Goal: Task Accomplishment & Management: Manage account settings

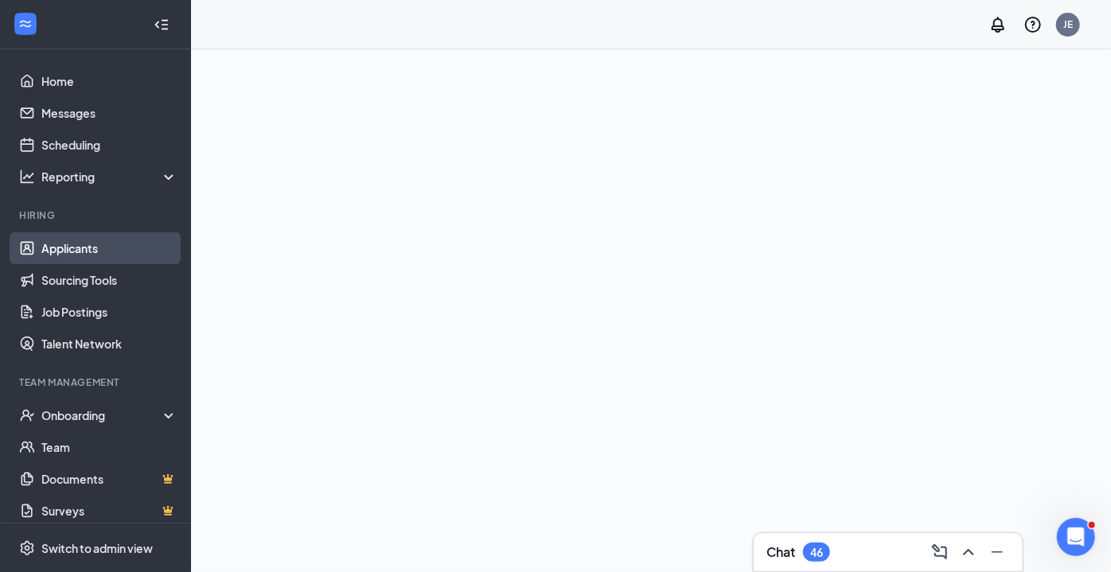
click at [75, 248] on link "Applicants" at bounding box center [109, 248] width 136 height 32
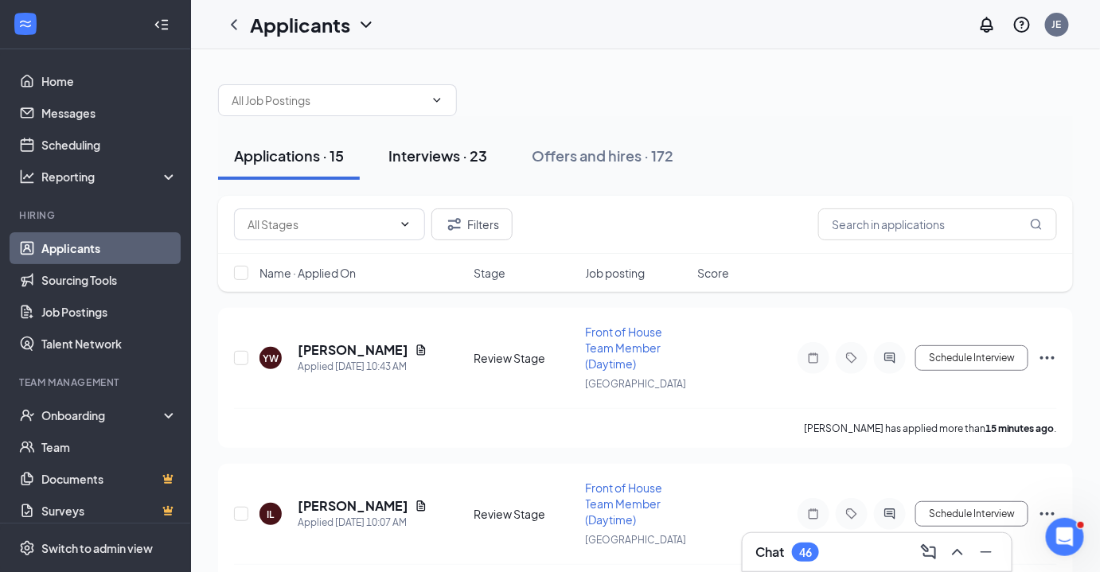
click at [412, 146] on div "Interviews · 23" at bounding box center [437, 156] width 99 height 20
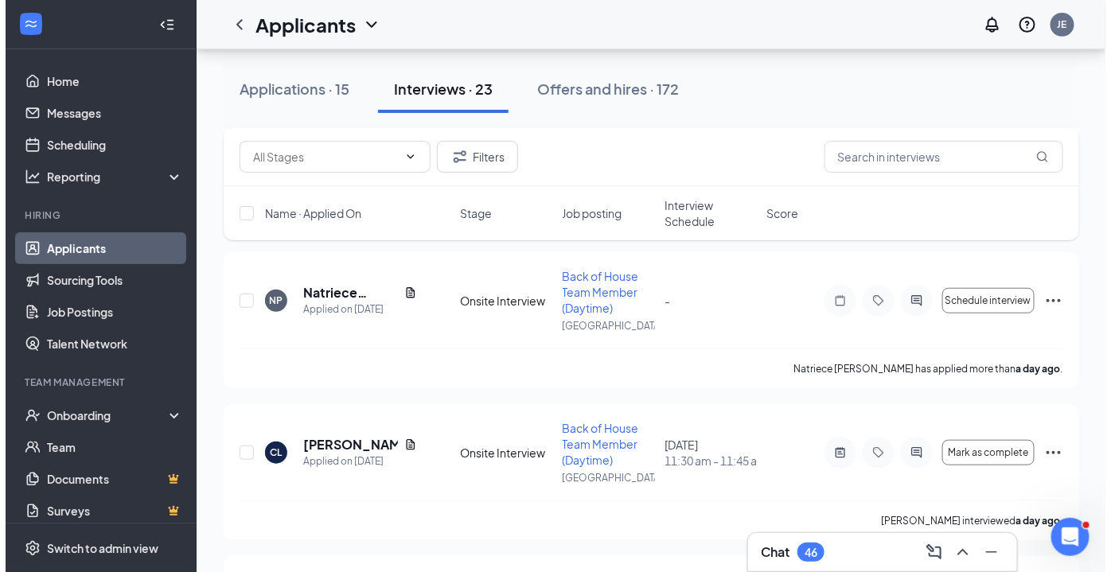
scroll to position [224, 0]
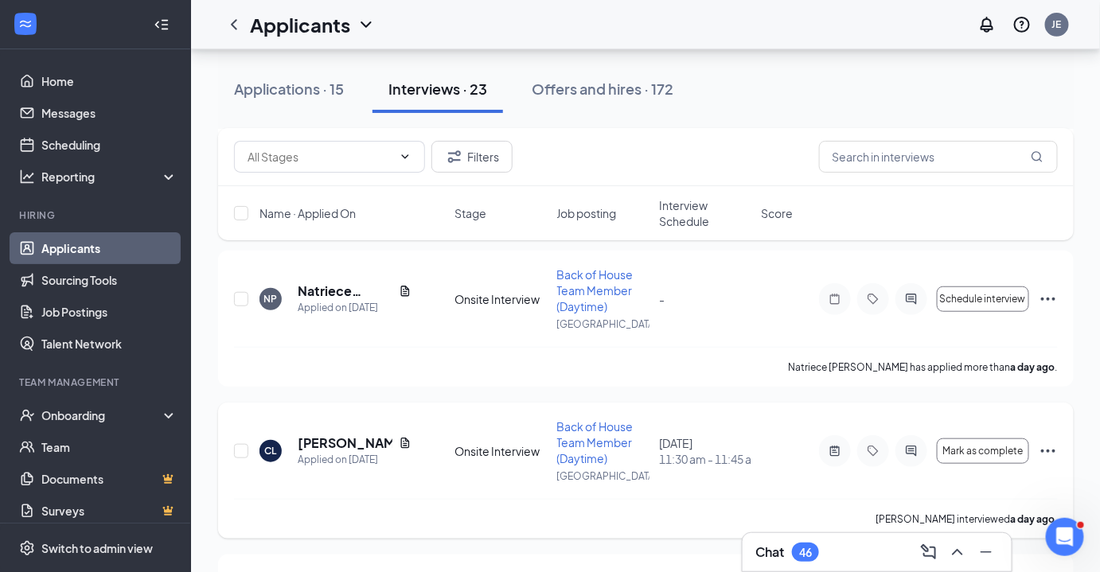
click at [332, 449] on h5 "[PERSON_NAME]" at bounding box center [345, 444] width 95 height 18
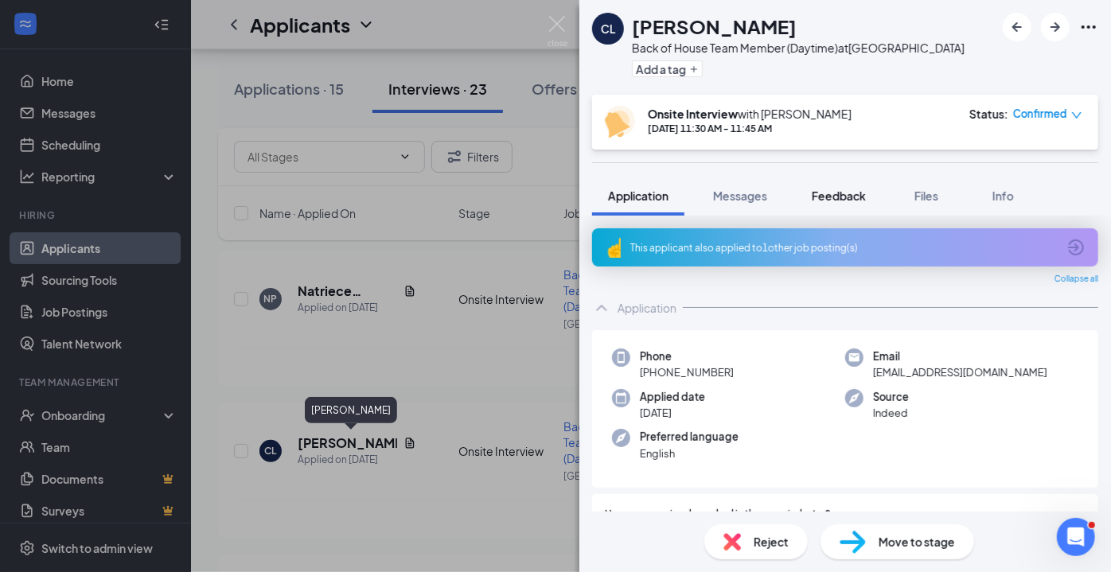
click at [844, 201] on span "Feedback" at bounding box center [839, 196] width 54 height 14
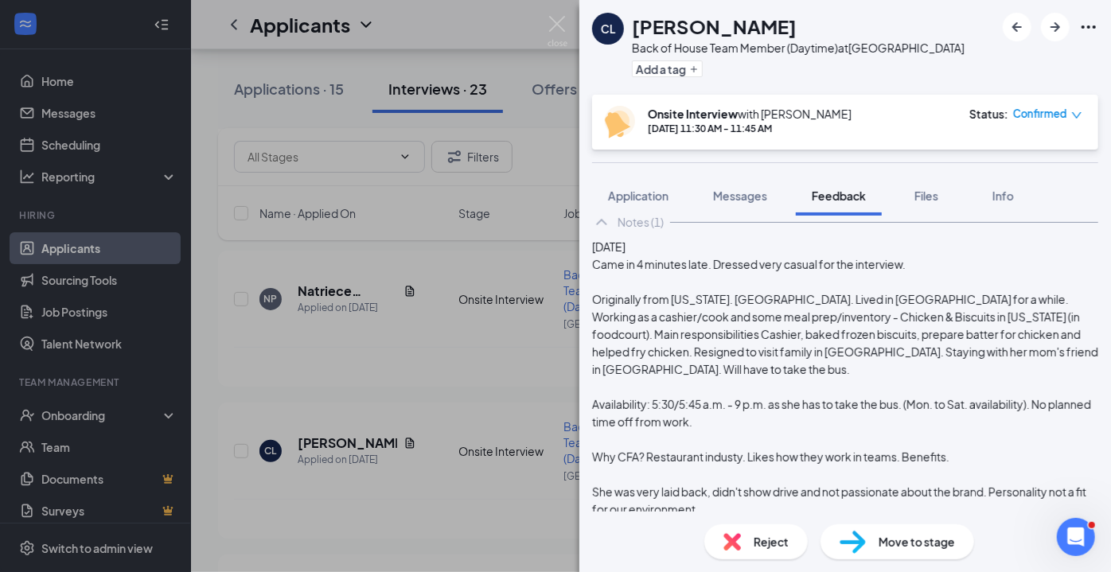
scroll to position [259, 0]
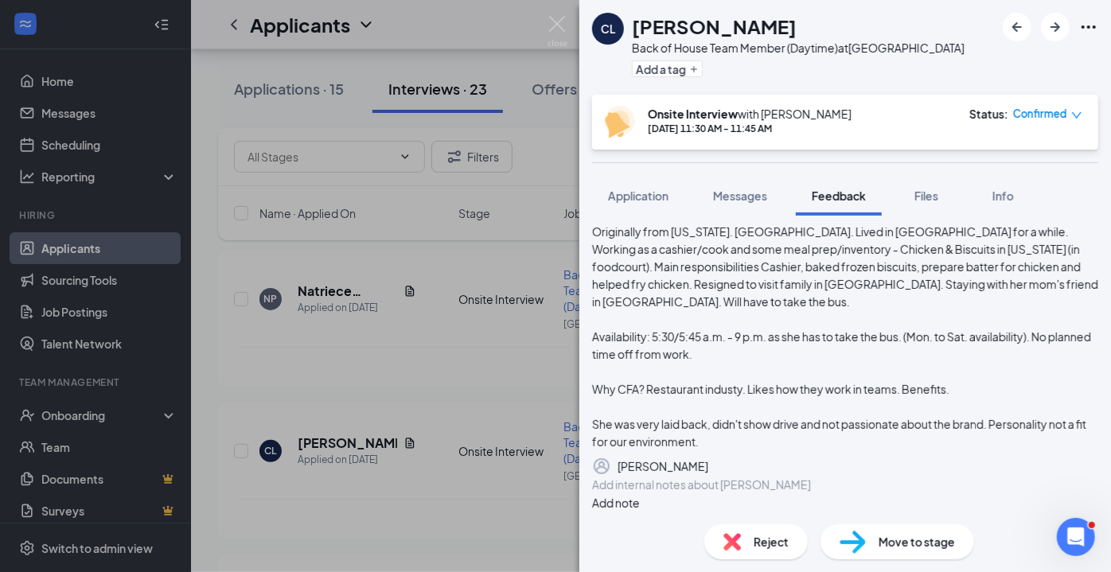
click at [754, 545] on span "Reject" at bounding box center [771, 542] width 35 height 18
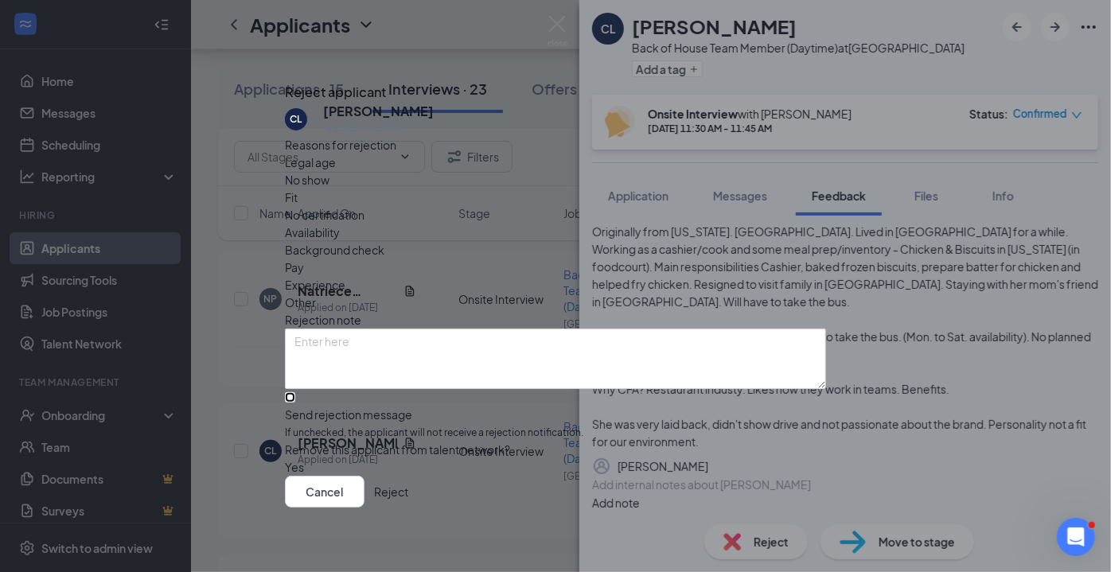
click at [295, 392] on input "Send rejection message If unchecked, the applicant will not receive a rejection…" at bounding box center [290, 397] width 10 height 10
checkbox input "true"
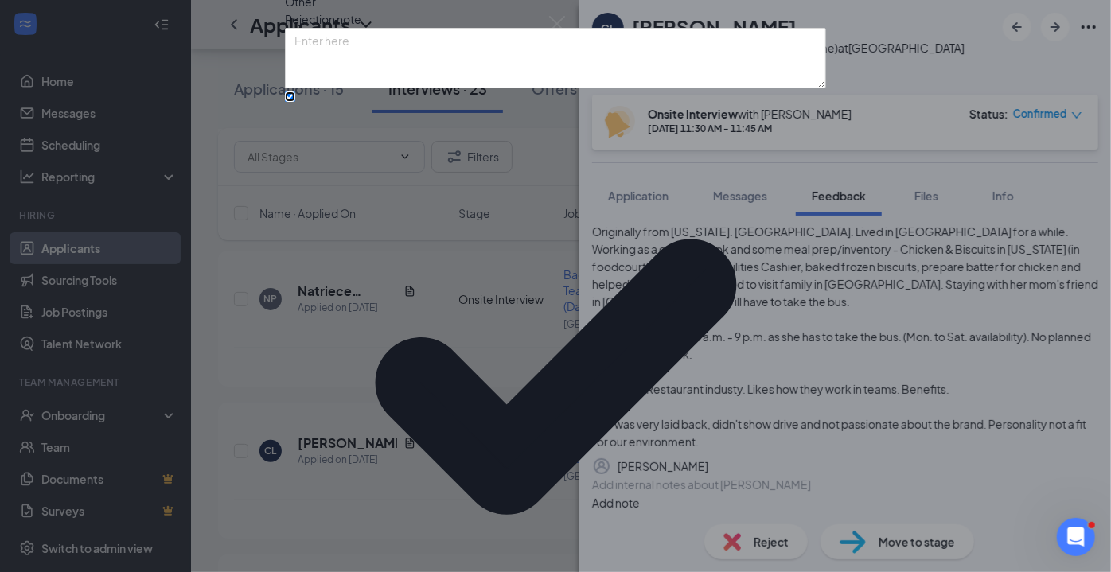
scroll to position [44, 0]
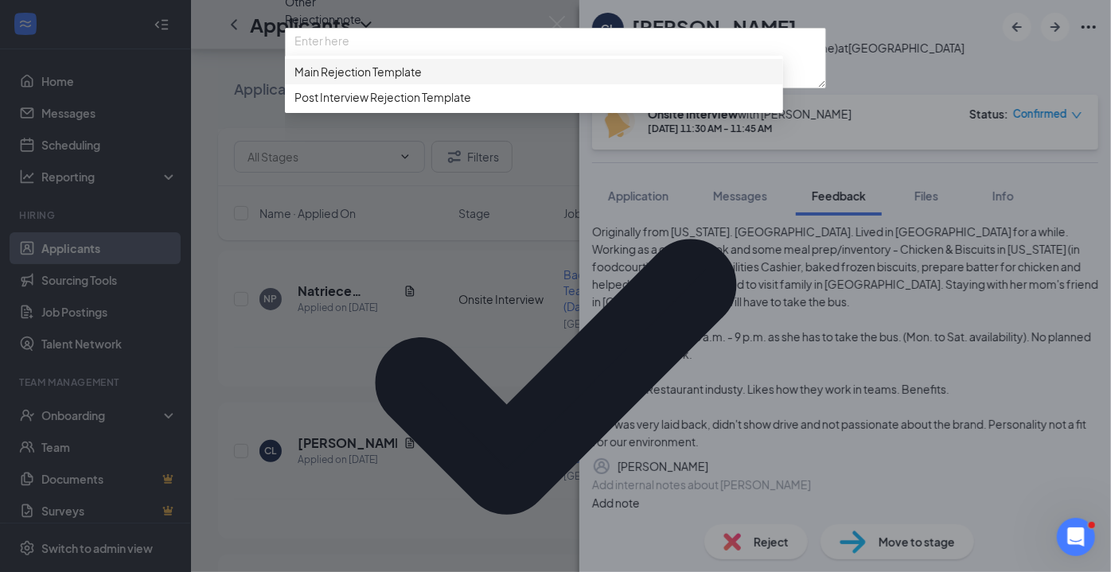
click at [405, 106] on span "Post Interview Rejection Template" at bounding box center [382, 97] width 177 height 18
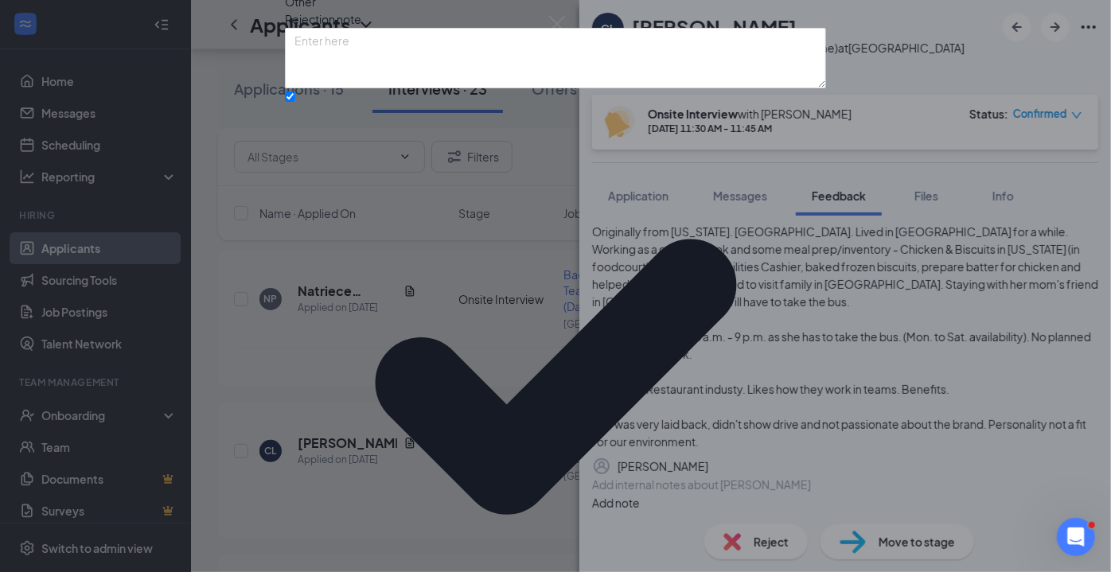
scroll to position [106, 0]
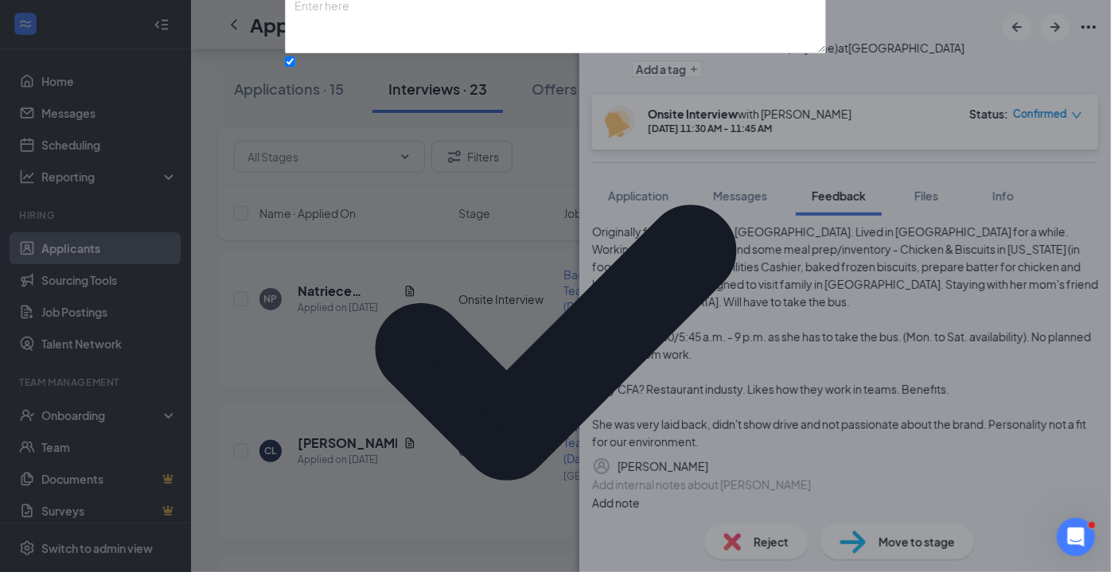
scroll to position [0, 0]
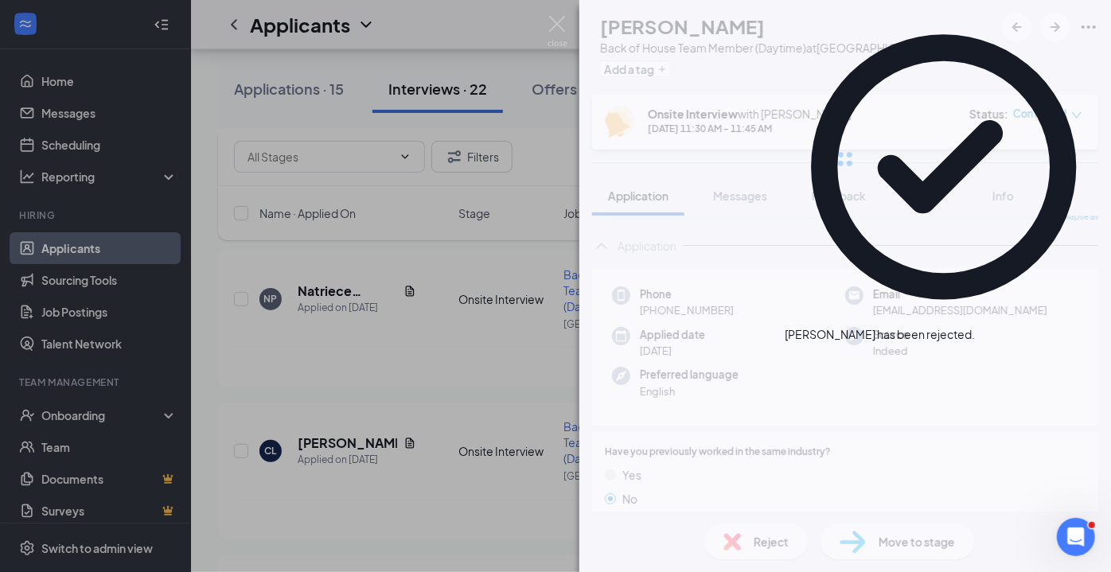
click at [552, 23] on img at bounding box center [558, 31] width 20 height 31
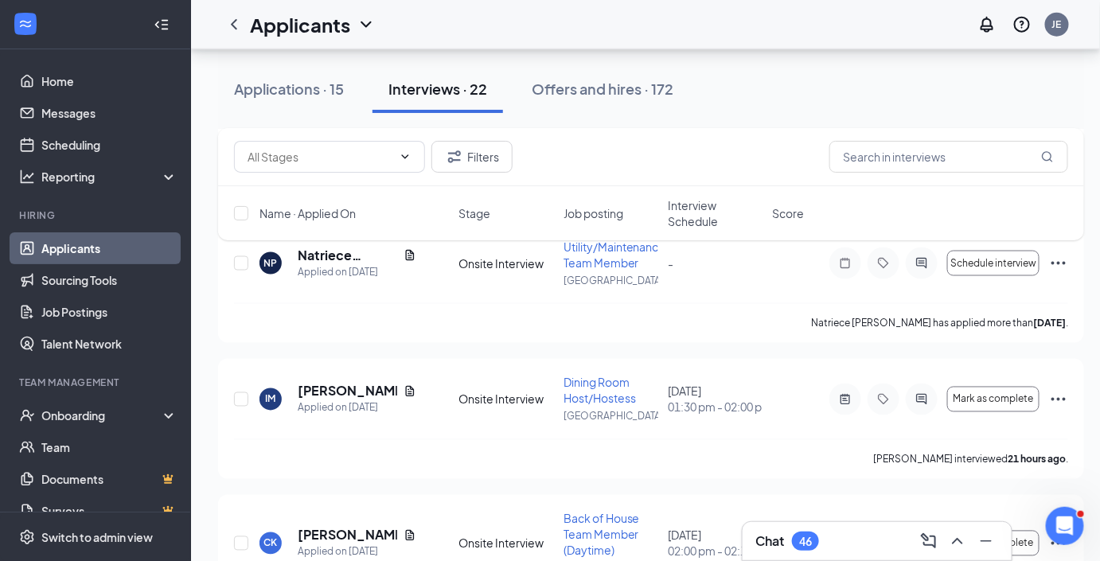
scroll to position [711, 0]
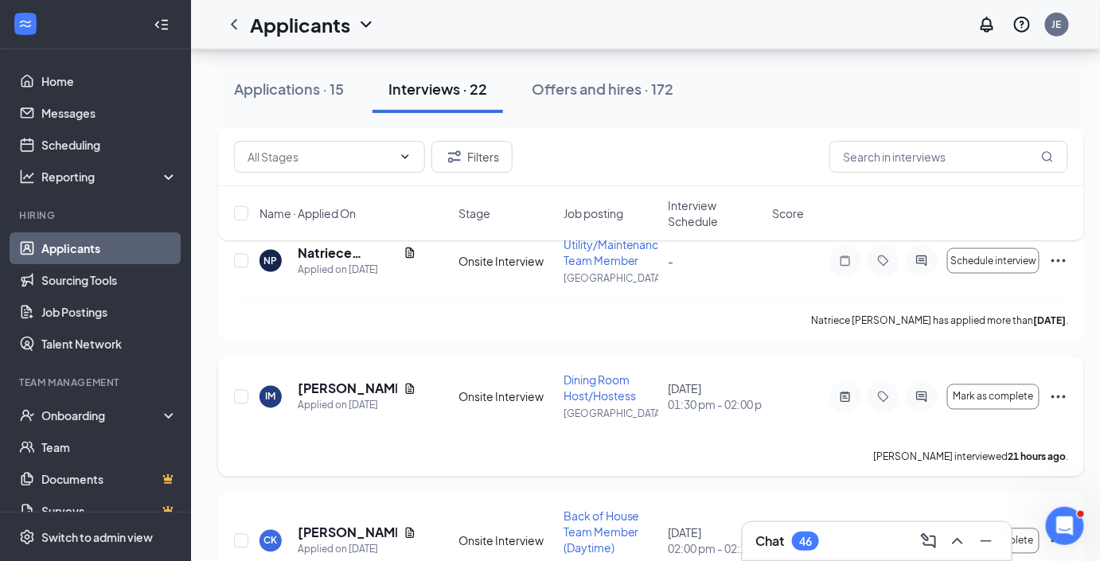
click at [337, 389] on h5 "[PERSON_NAME]" at bounding box center [347, 389] width 99 height 18
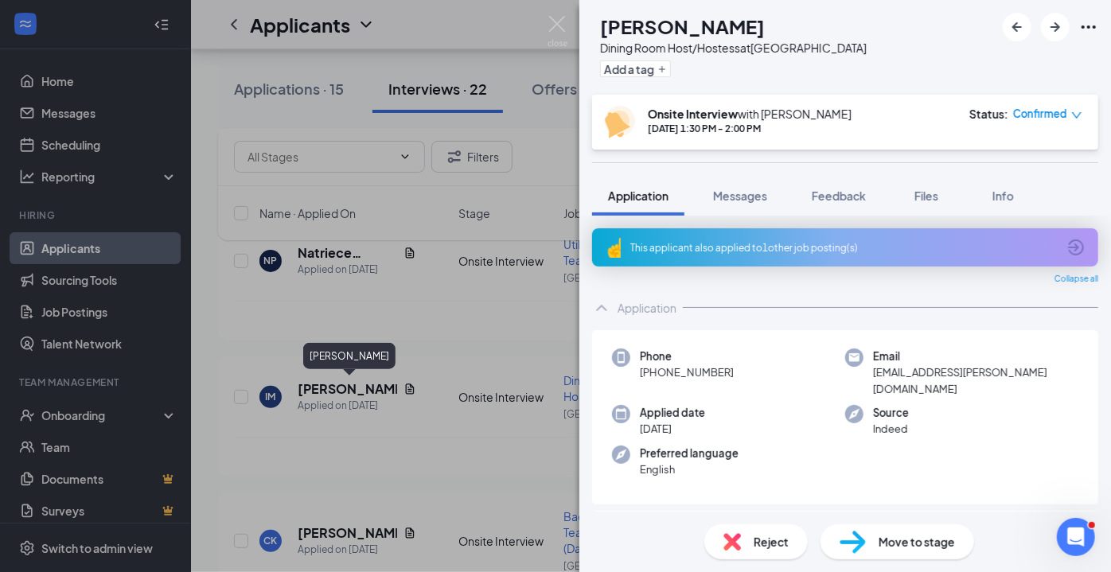
click at [770, 552] on div "Reject" at bounding box center [755, 542] width 103 height 35
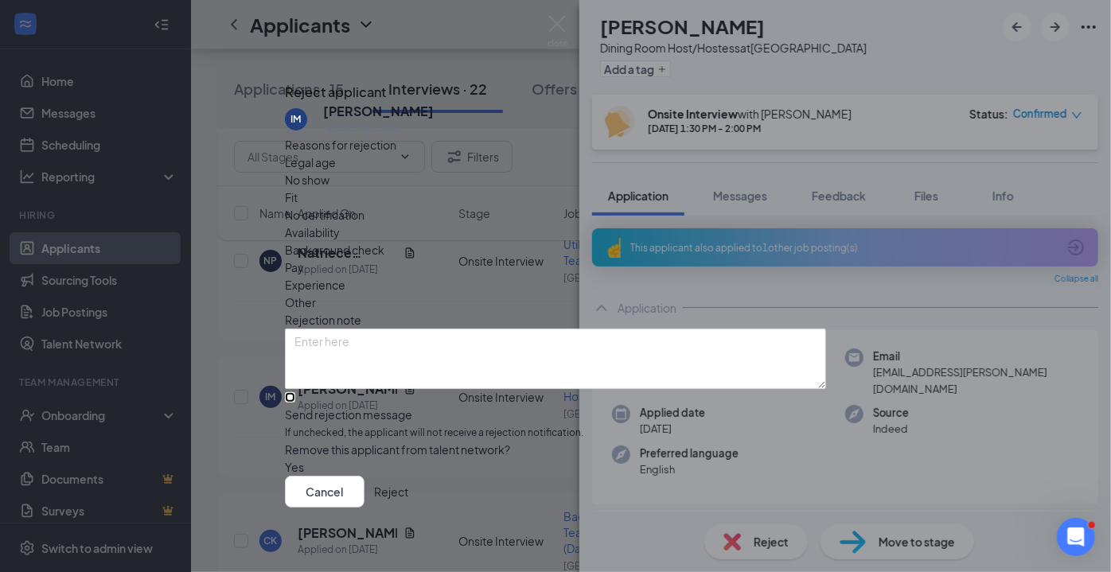
click at [295, 392] on input "Send rejection message If unchecked, the applicant will not receive a rejection…" at bounding box center [290, 397] width 10 height 10
checkbox input "true"
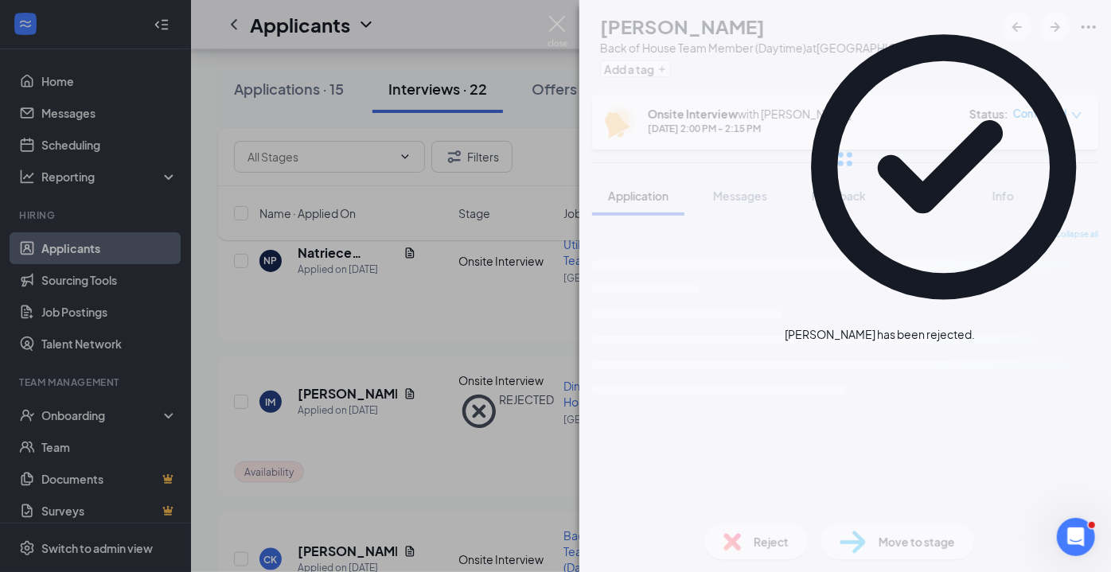
click at [558, 34] on img at bounding box center [558, 31] width 20 height 31
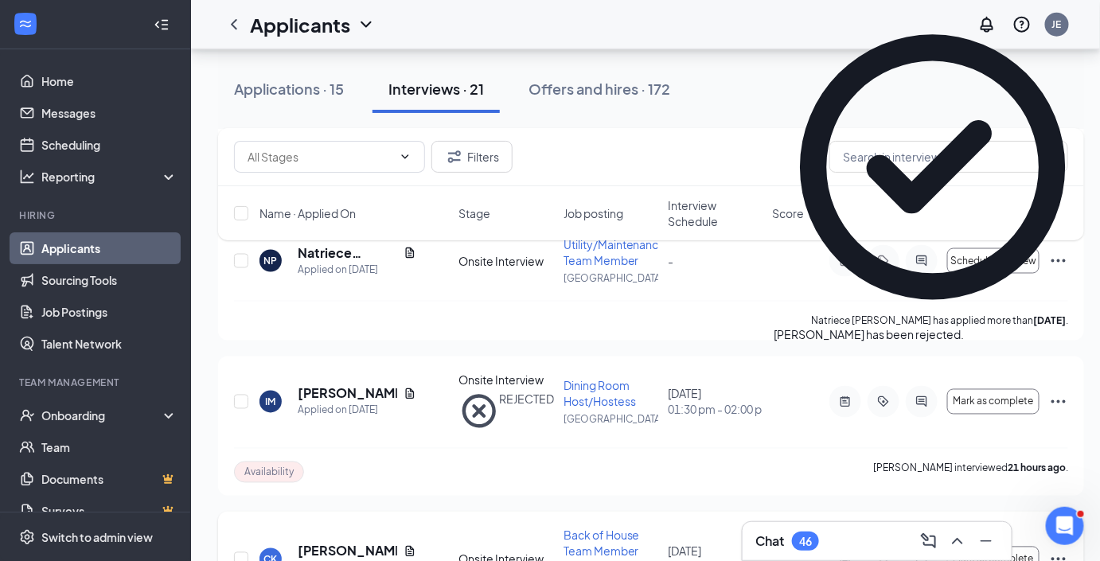
click at [329, 543] on h5 "[PERSON_NAME]" at bounding box center [347, 552] width 99 height 18
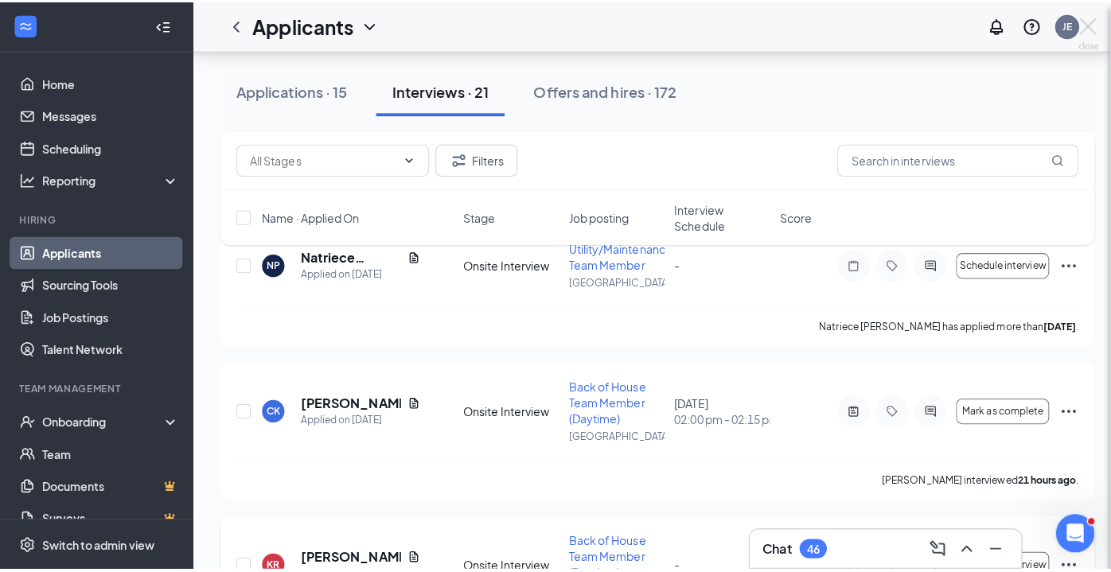
scroll to position [1008, 0]
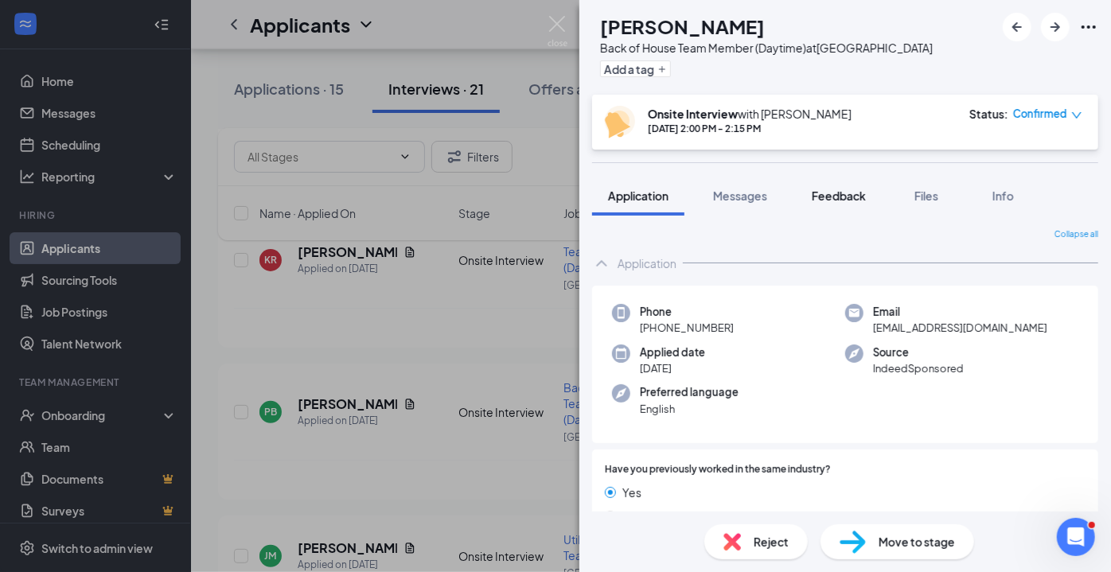
click at [850, 202] on div "Feedback" at bounding box center [839, 196] width 54 height 16
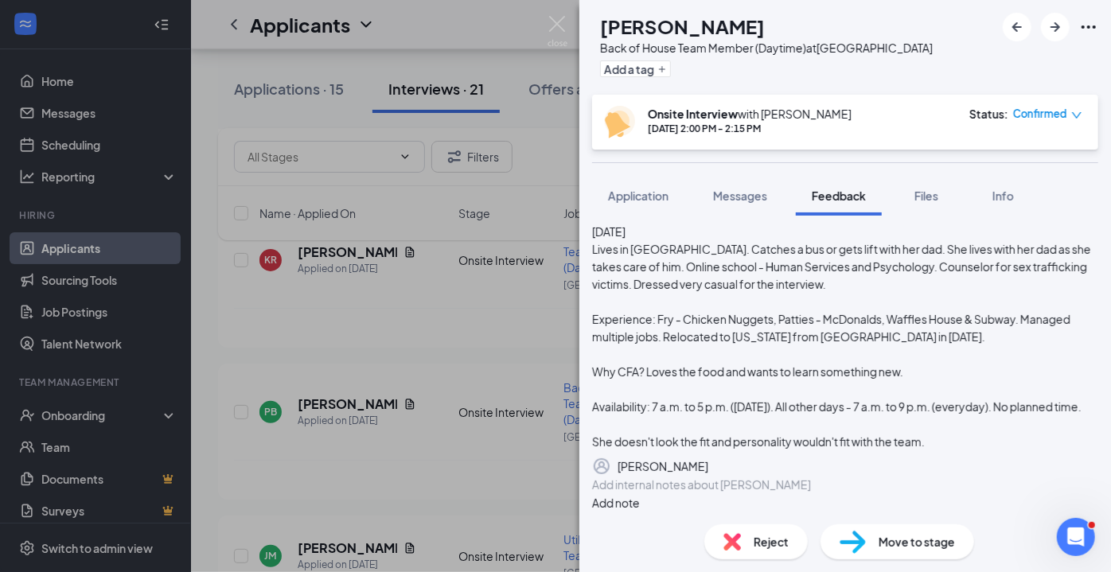
scroll to position [224, 0]
click at [773, 541] on span "Reject" at bounding box center [771, 542] width 35 height 18
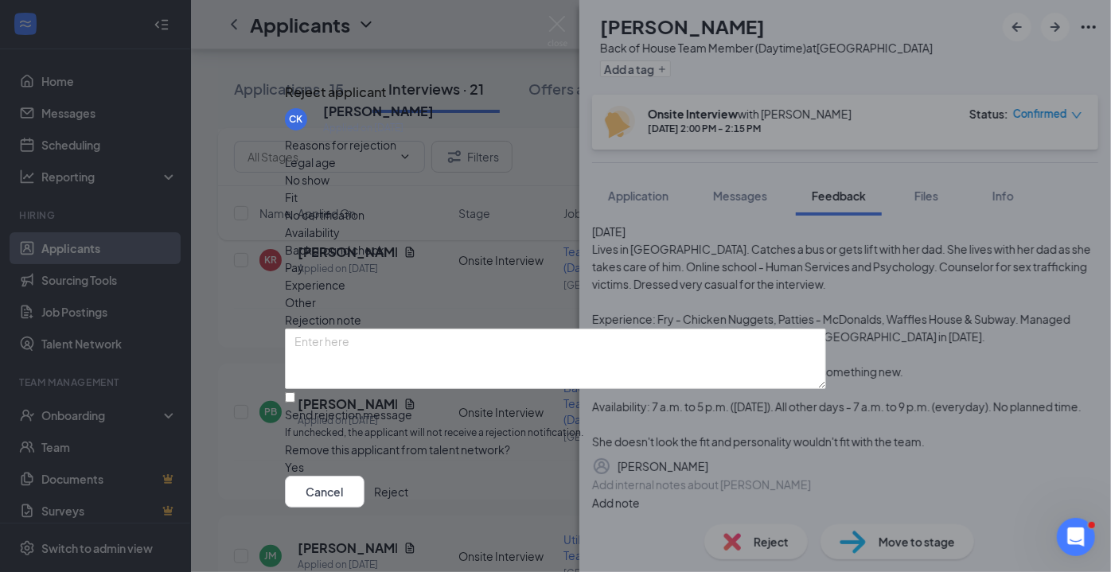
click at [298, 198] on span "Fit" at bounding box center [291, 198] width 13 height 18
click at [295, 392] on input "Send rejection message If unchecked, the applicant will not receive a rejection…" at bounding box center [290, 397] width 10 height 10
checkbox input "true"
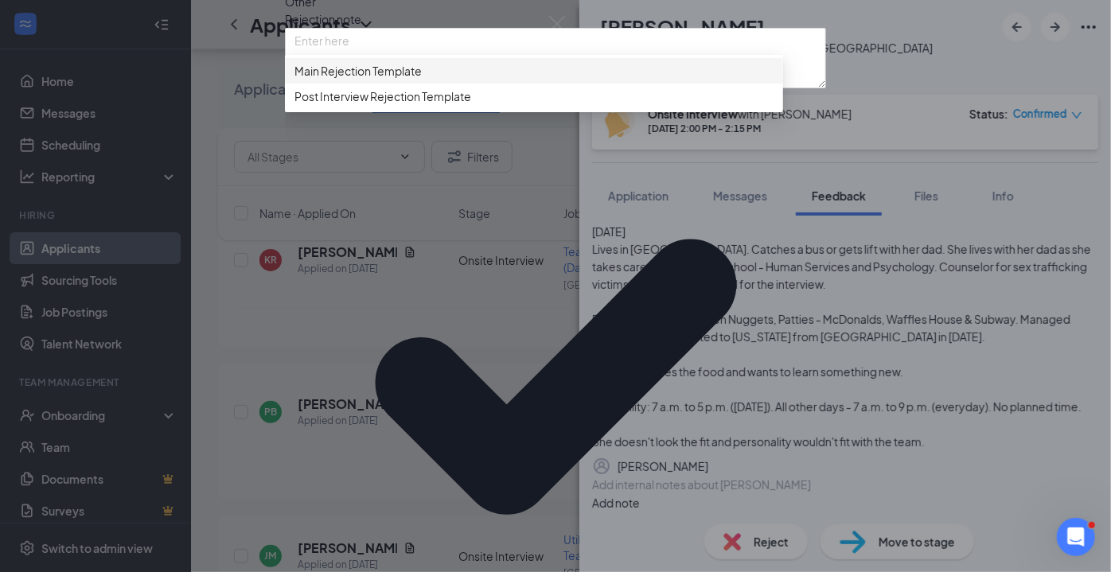
click at [415, 105] on span "Post Interview Rejection Template" at bounding box center [382, 97] width 177 height 18
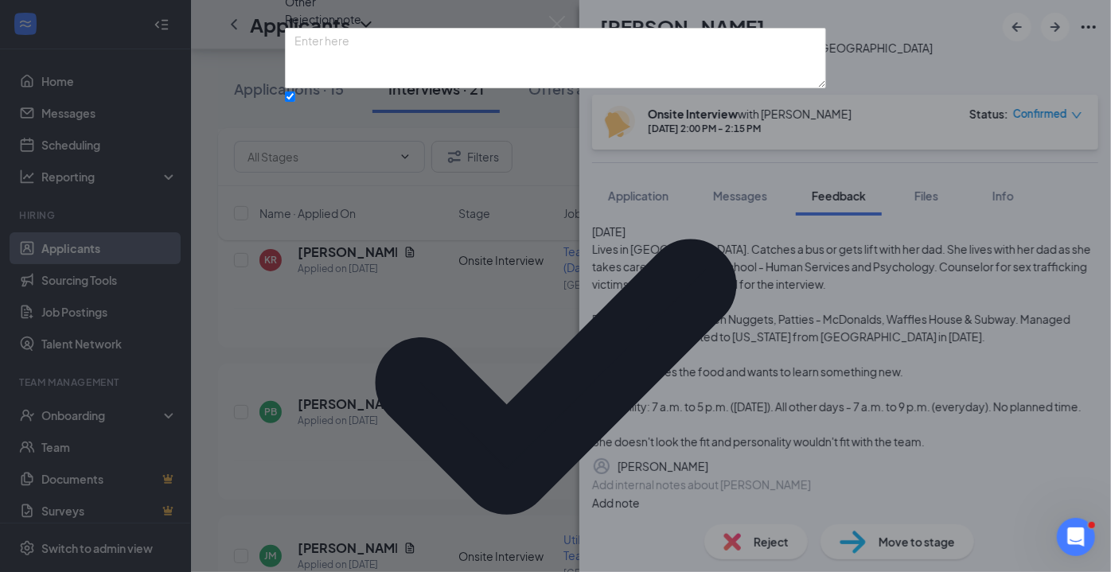
scroll to position [106, 0]
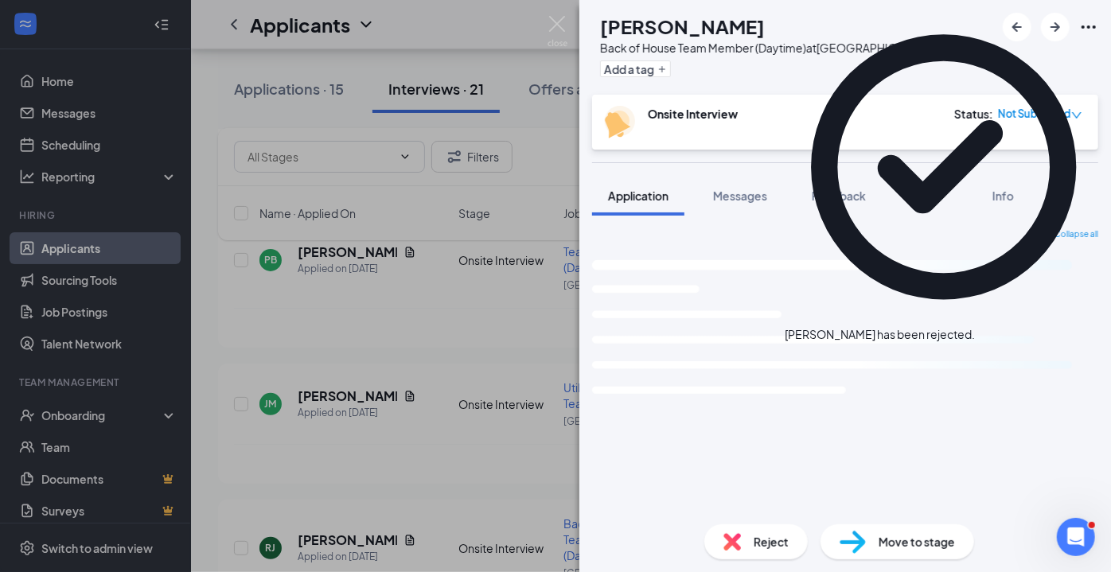
click at [559, 27] on img at bounding box center [558, 31] width 20 height 31
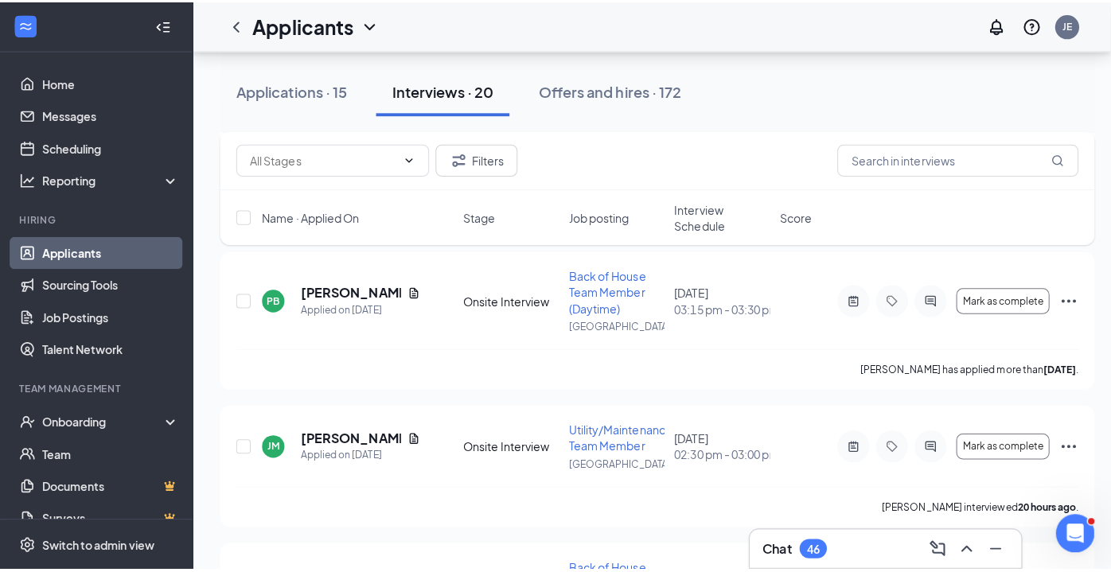
scroll to position [971, 0]
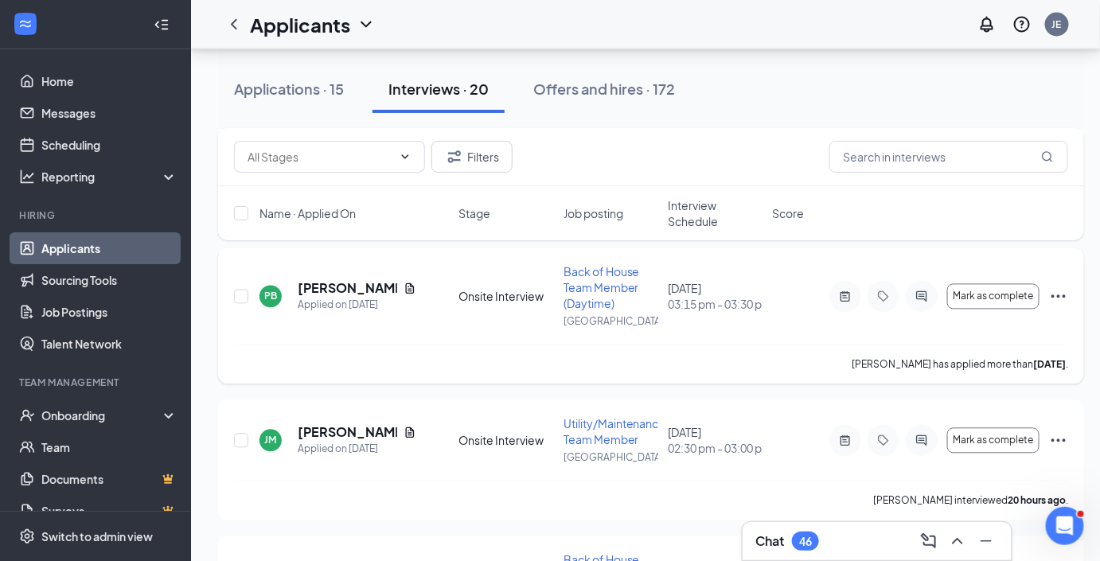
click at [347, 280] on h5 "[PERSON_NAME]" at bounding box center [347, 289] width 99 height 18
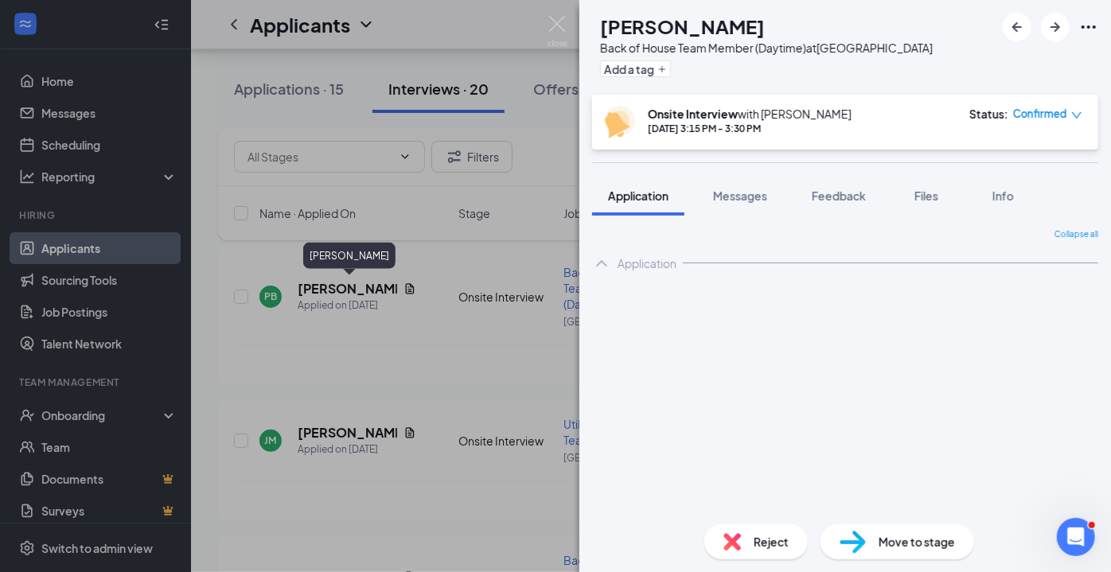
click at [753, 545] on div "Reject" at bounding box center [755, 542] width 103 height 35
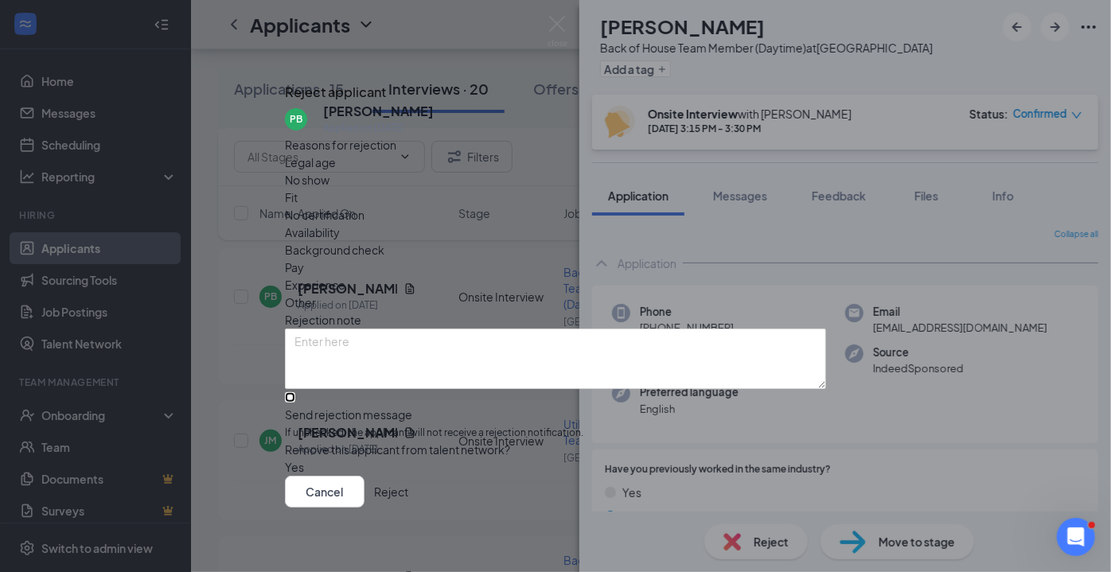
click at [295, 392] on input "Send rejection message If unchecked, the applicant will not receive a rejection…" at bounding box center [290, 397] width 10 height 10
checkbox input "true"
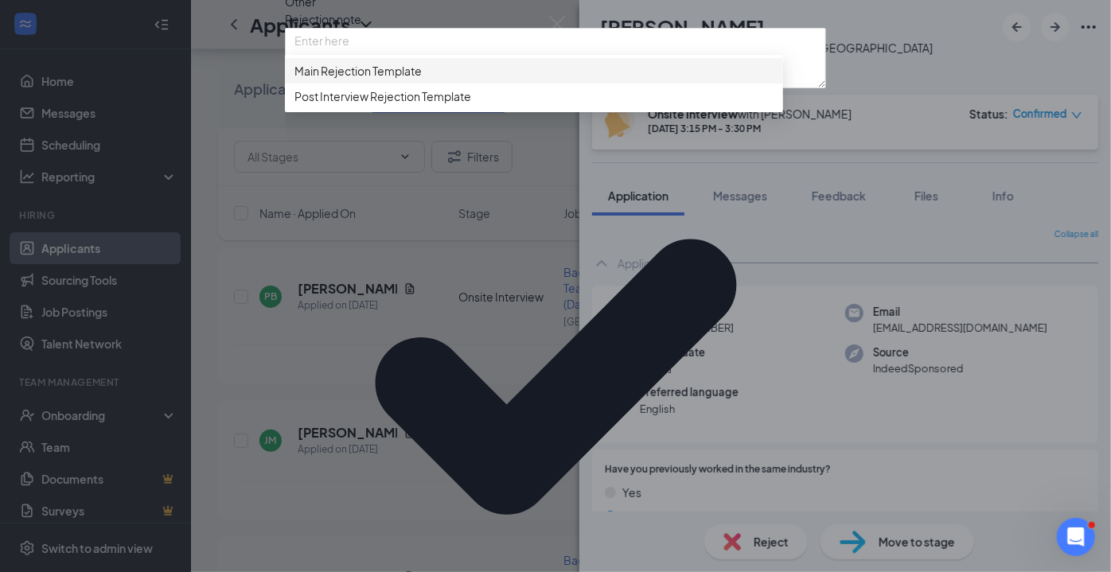
click at [431, 105] on span "Post Interview Rejection Template" at bounding box center [382, 97] width 177 height 18
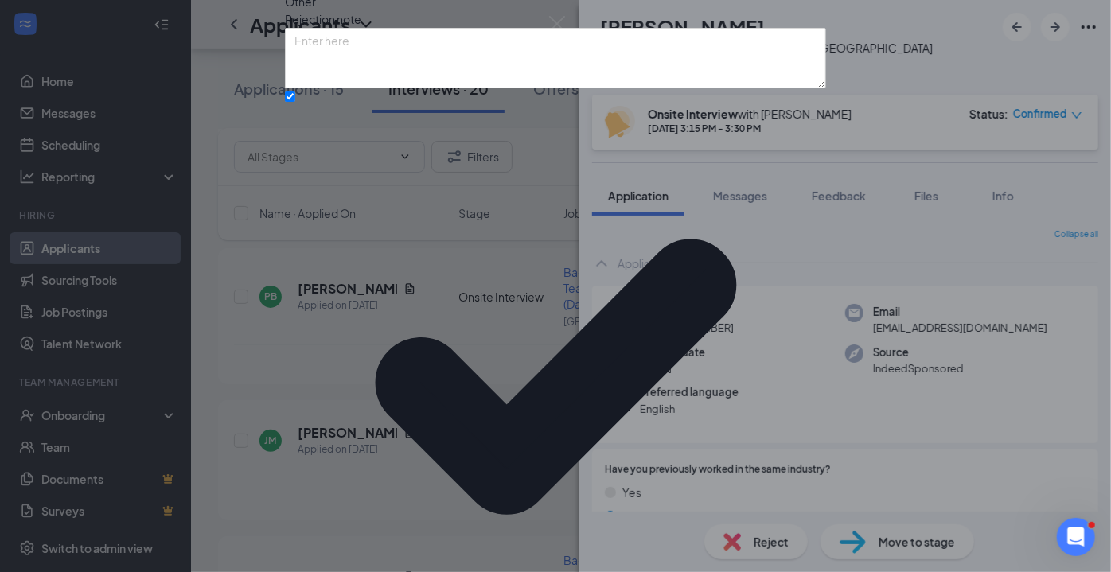
scroll to position [70, 0]
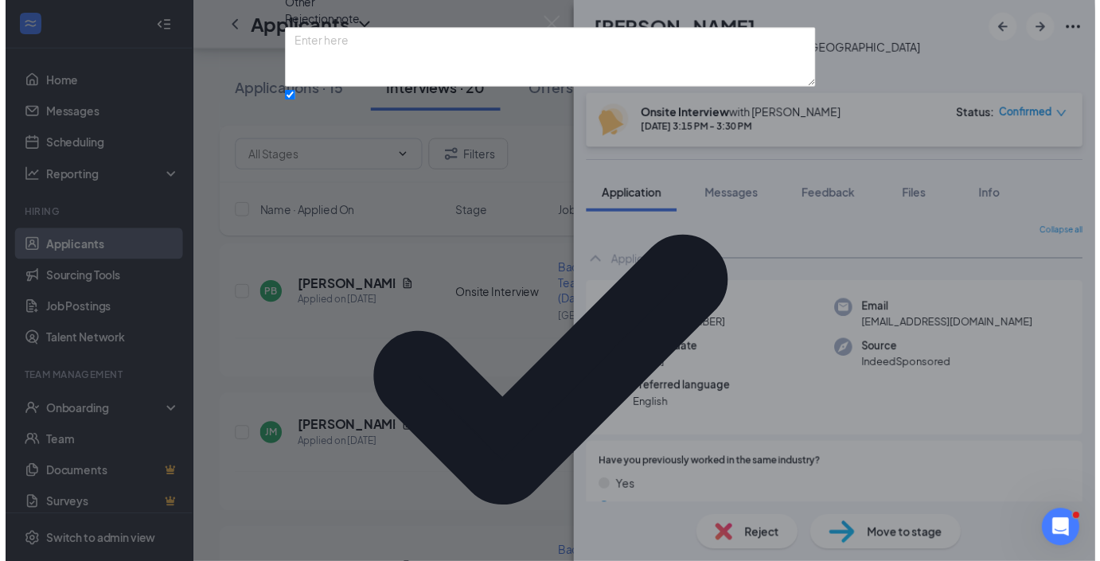
scroll to position [106, 0]
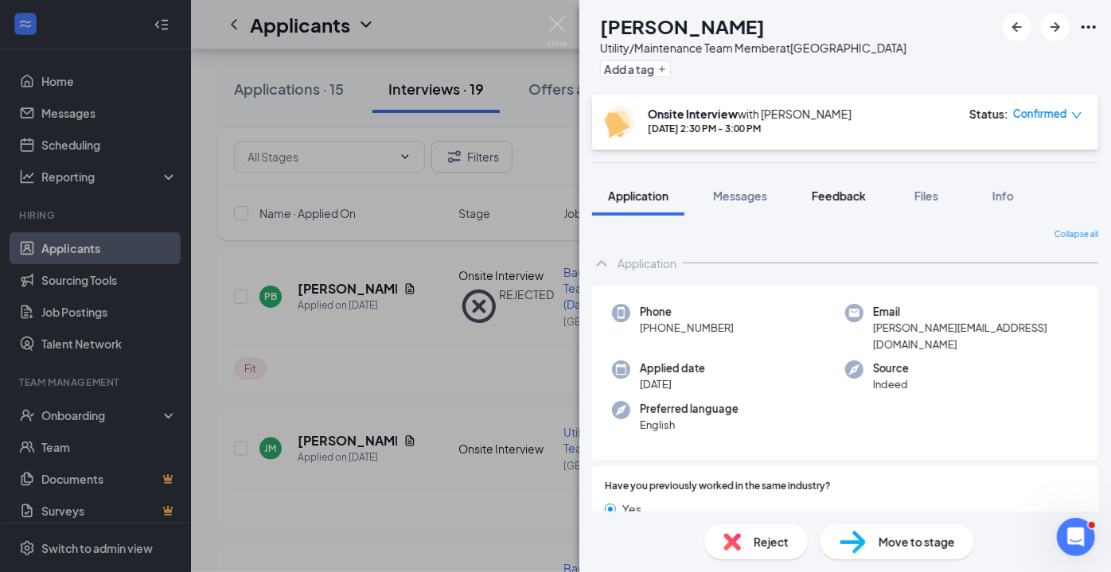
click at [845, 192] on span "Feedback" at bounding box center [839, 196] width 54 height 14
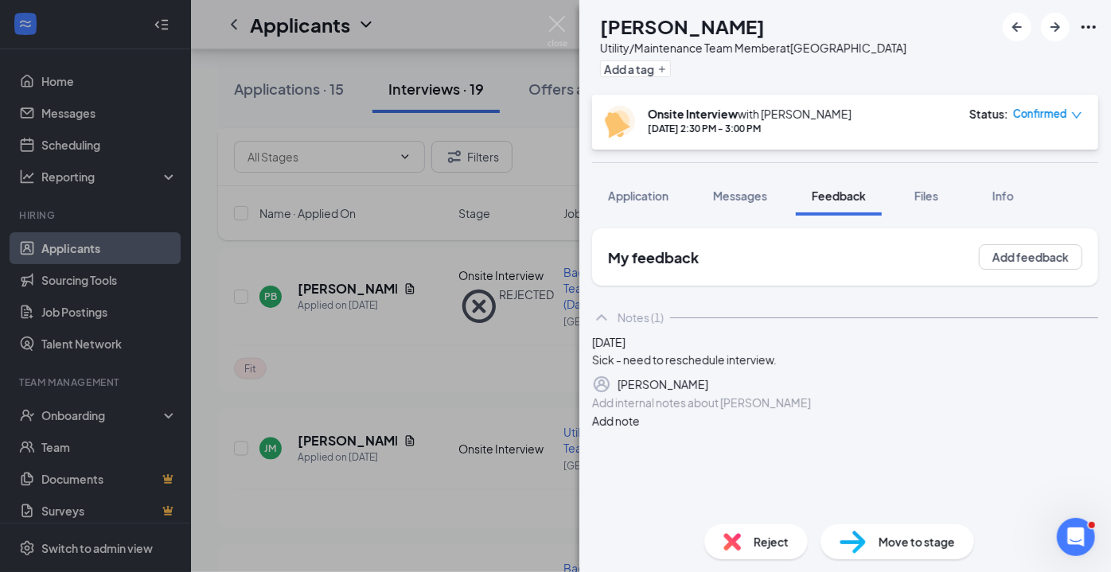
click at [558, 28] on img at bounding box center [558, 31] width 20 height 31
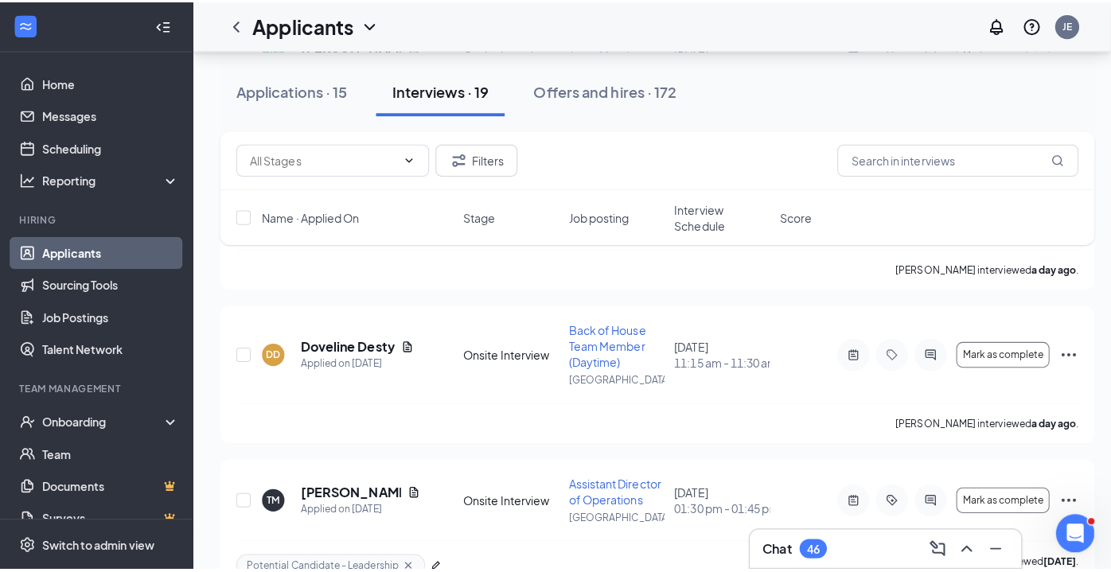
scroll to position [1230, 0]
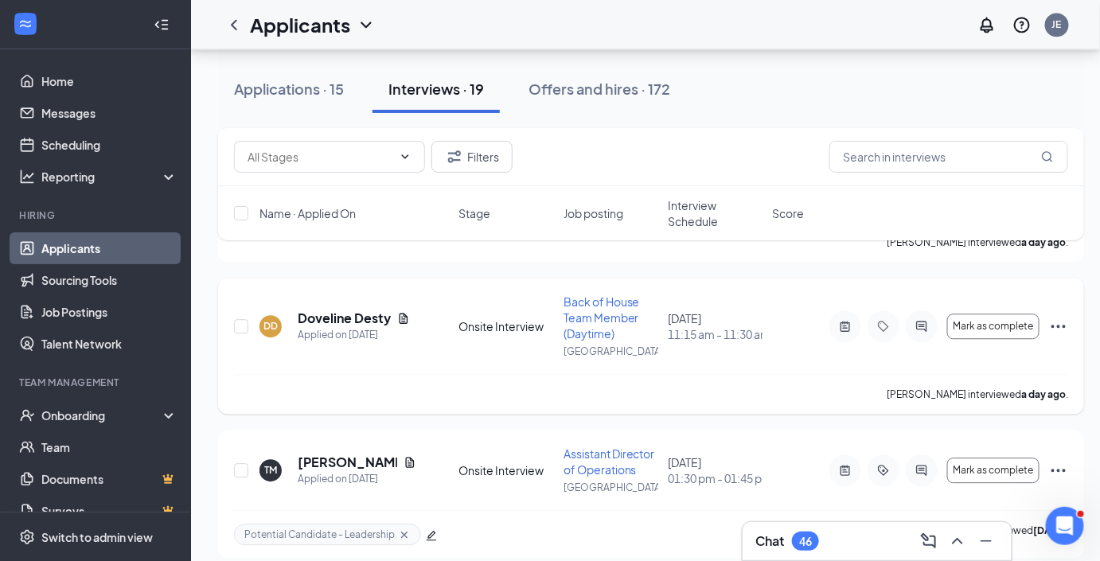
click at [332, 312] on h5 "Doveline Desty" at bounding box center [344, 319] width 93 height 18
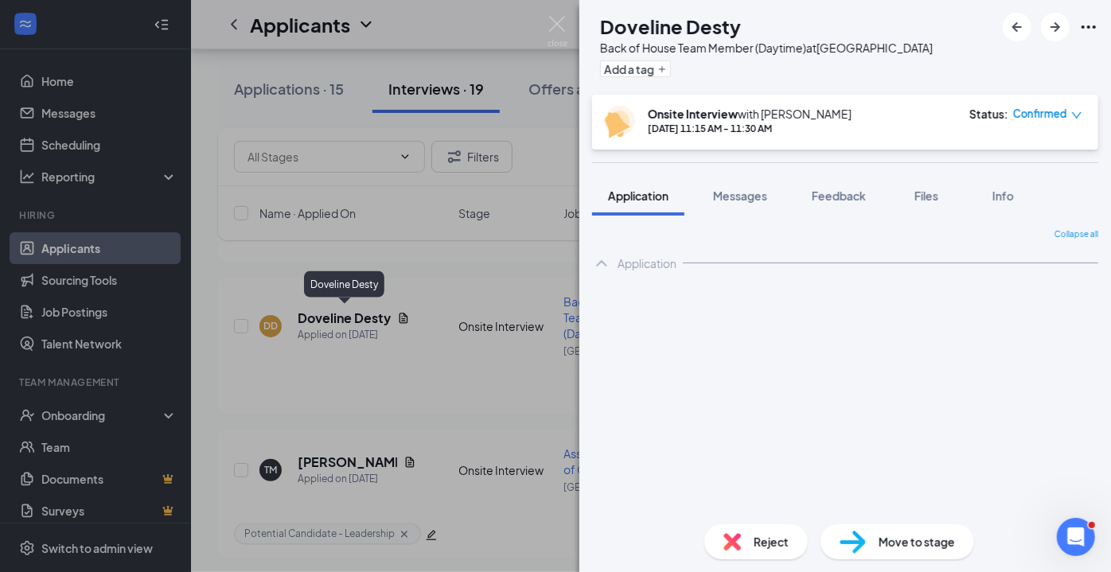
click at [756, 541] on span "Reject" at bounding box center [771, 542] width 35 height 18
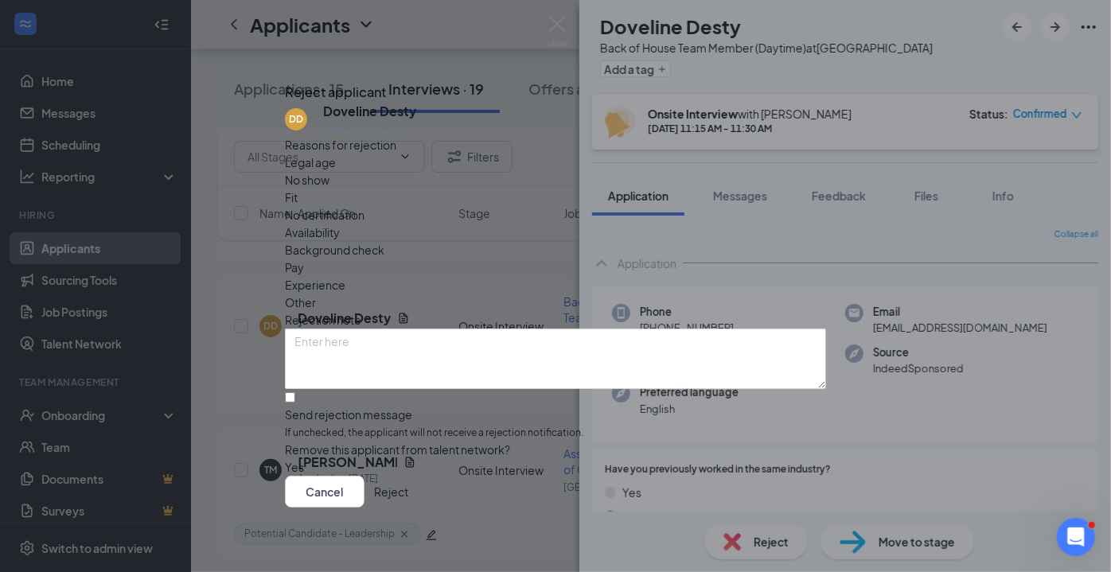
click at [298, 206] on span "Fit" at bounding box center [291, 198] width 13 height 18
click at [295, 392] on input "Send rejection message If unchecked, the applicant will not receive a rejection…" at bounding box center [290, 397] width 10 height 10
checkbox input "true"
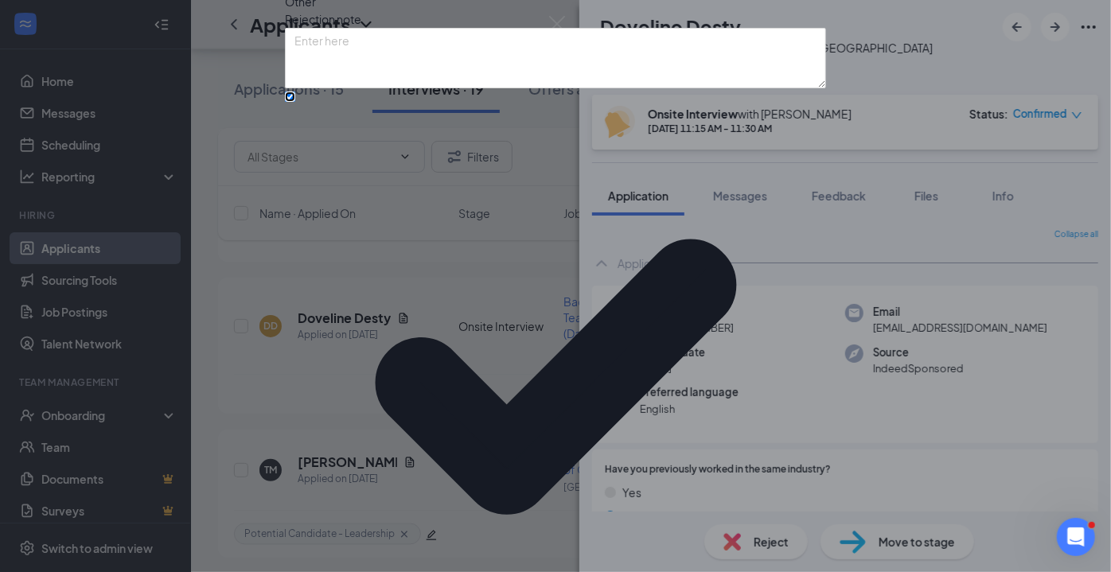
scroll to position [96, 0]
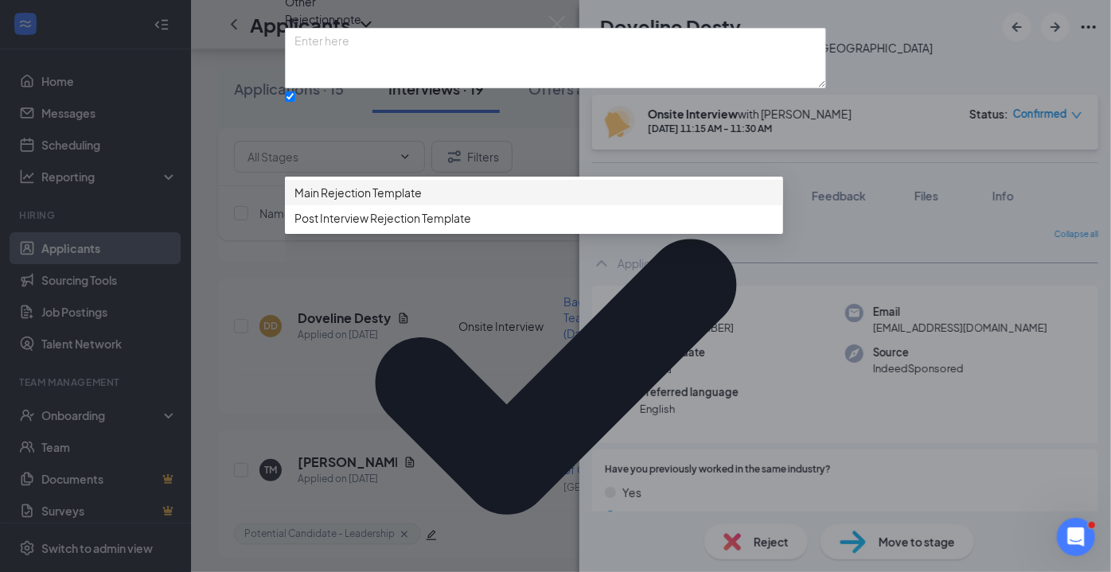
click at [415, 227] on span "Post Interview Rejection Template" at bounding box center [382, 218] width 177 height 18
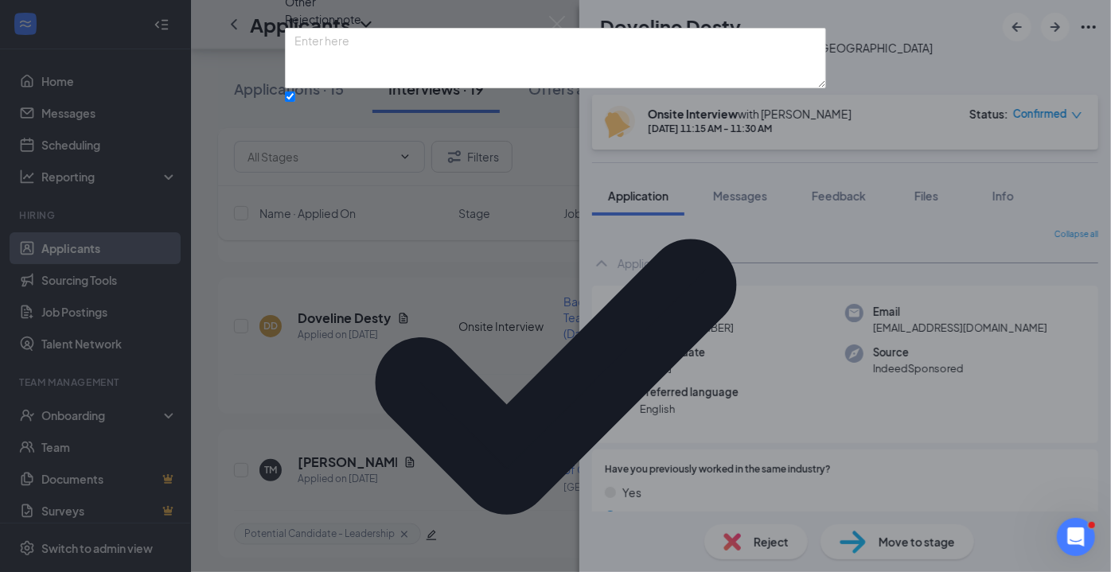
scroll to position [106, 0]
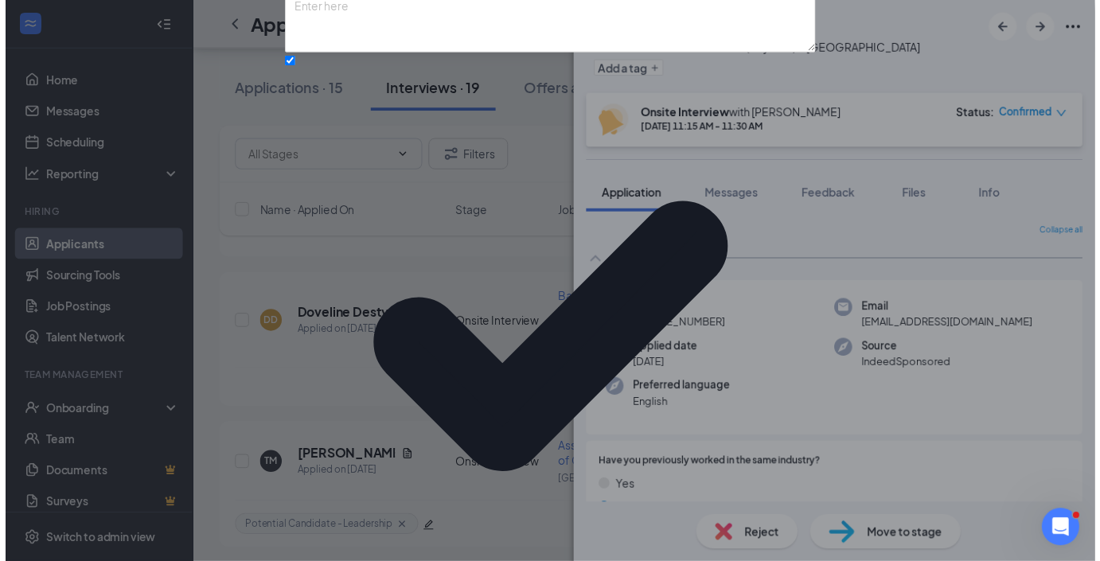
scroll to position [46, 0]
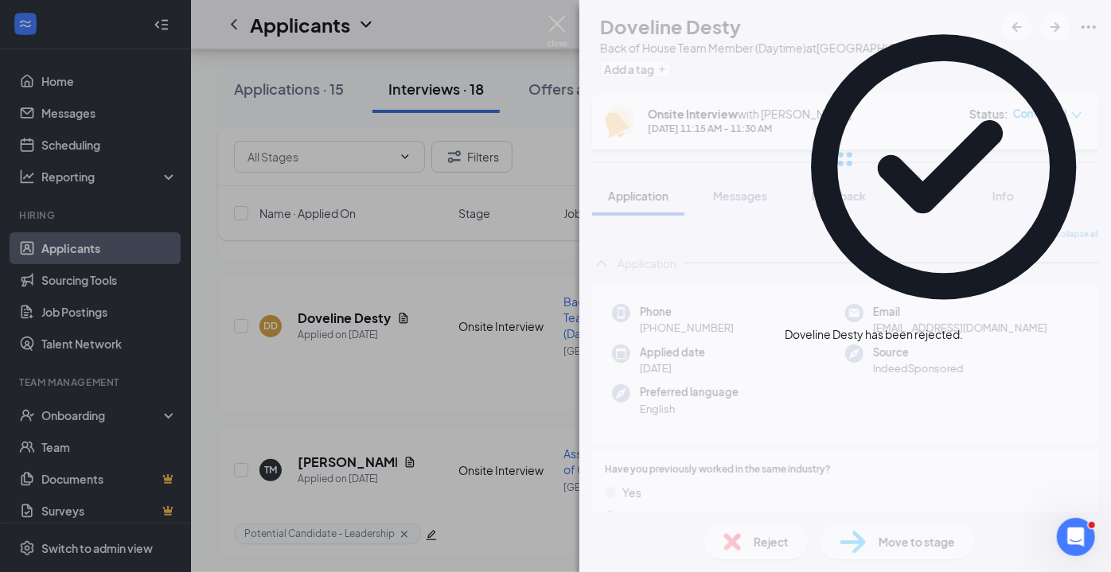
click at [551, 29] on img at bounding box center [558, 31] width 20 height 31
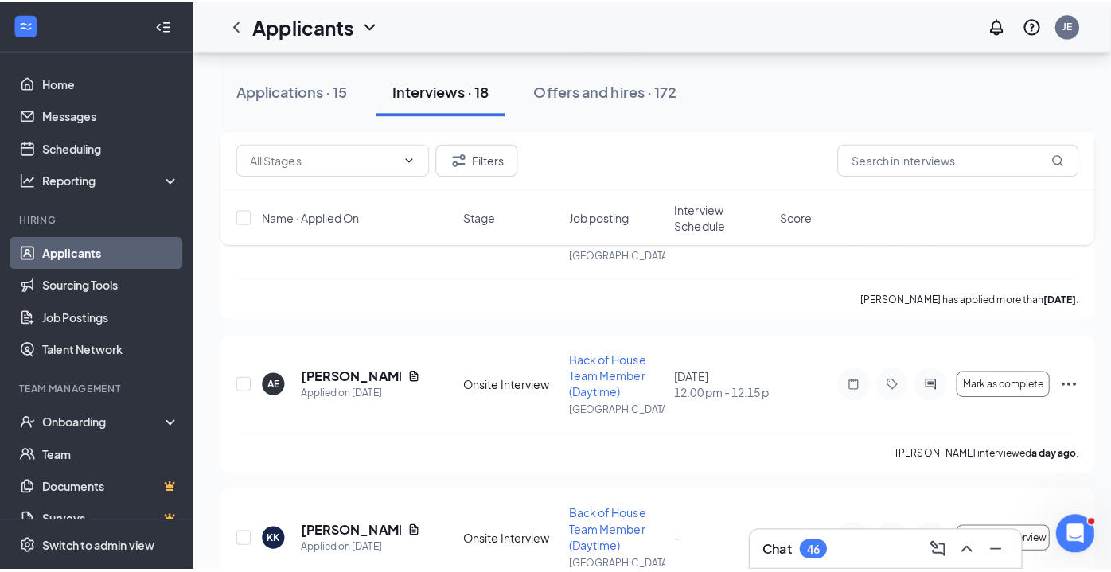
scroll to position [2222, 0]
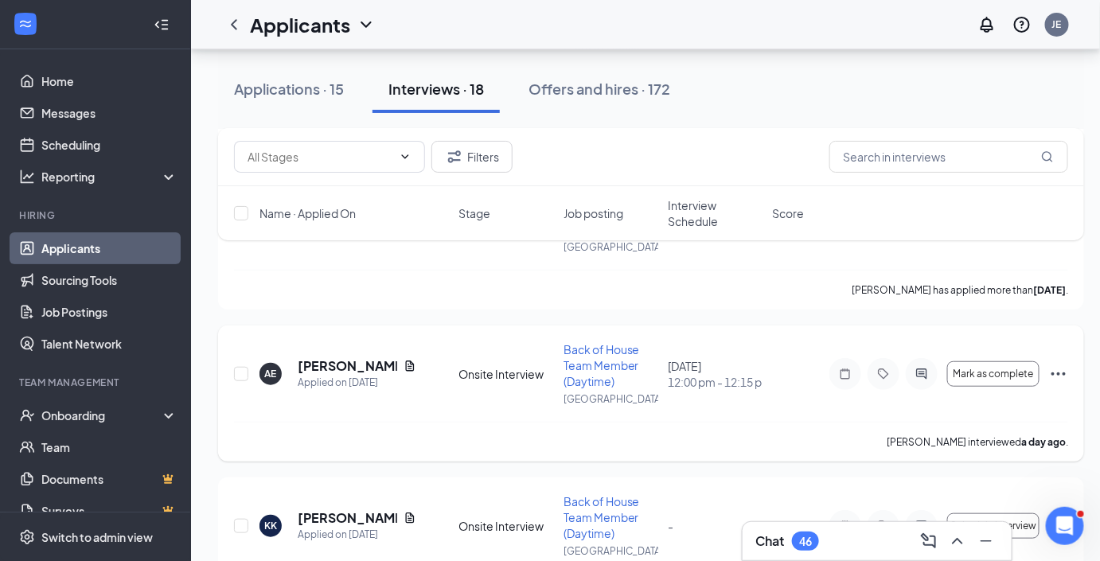
click at [329, 361] on h5 "[PERSON_NAME]" at bounding box center [347, 366] width 99 height 18
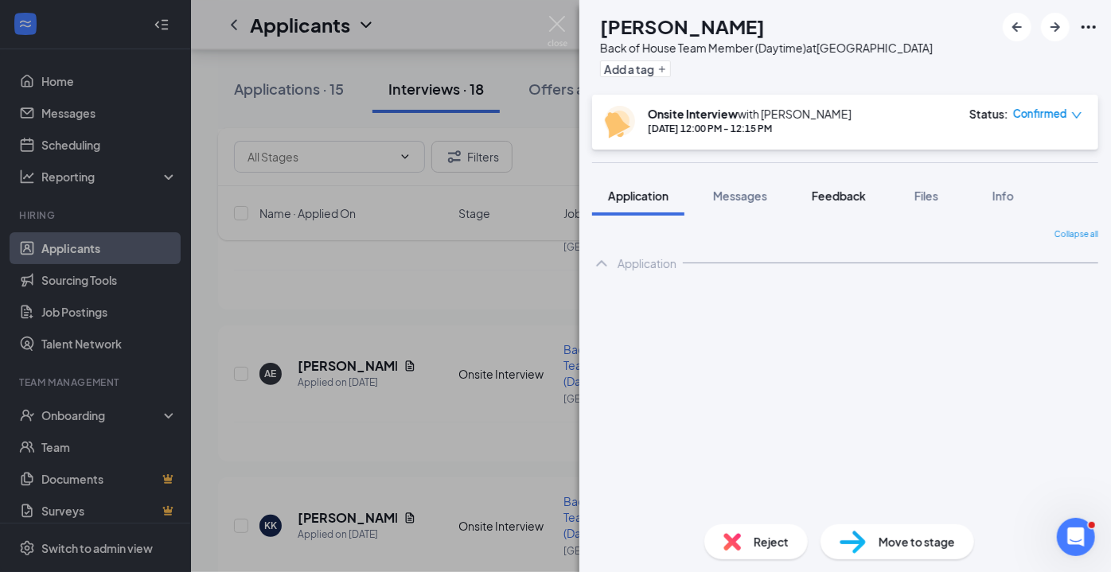
click at [837, 205] on button "Feedback" at bounding box center [839, 196] width 86 height 40
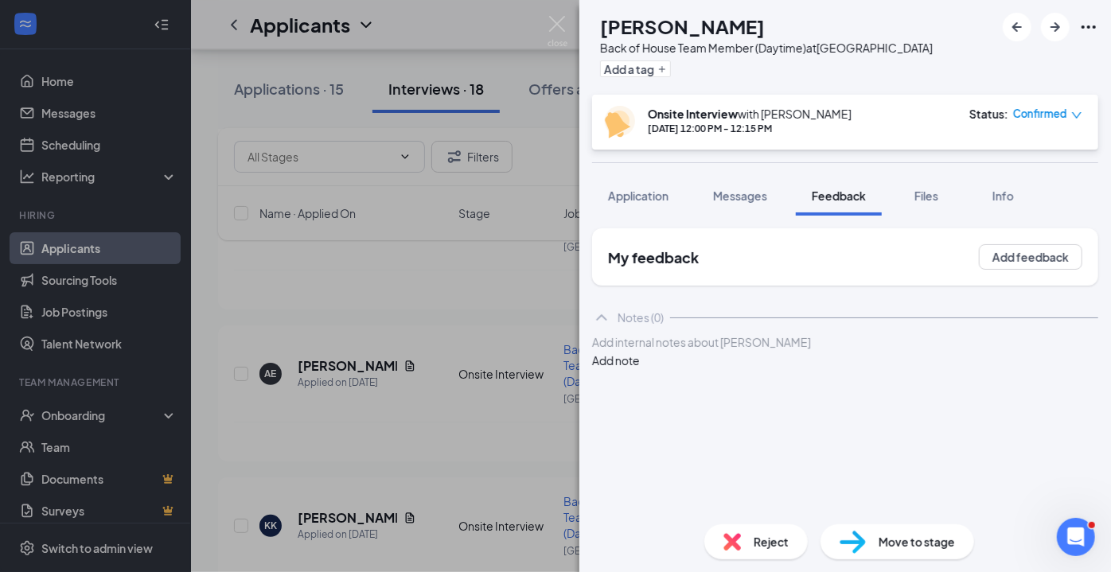
click at [791, 351] on div at bounding box center [845, 342] width 505 height 17
click at [738, 198] on span "Messages" at bounding box center [740, 196] width 54 height 14
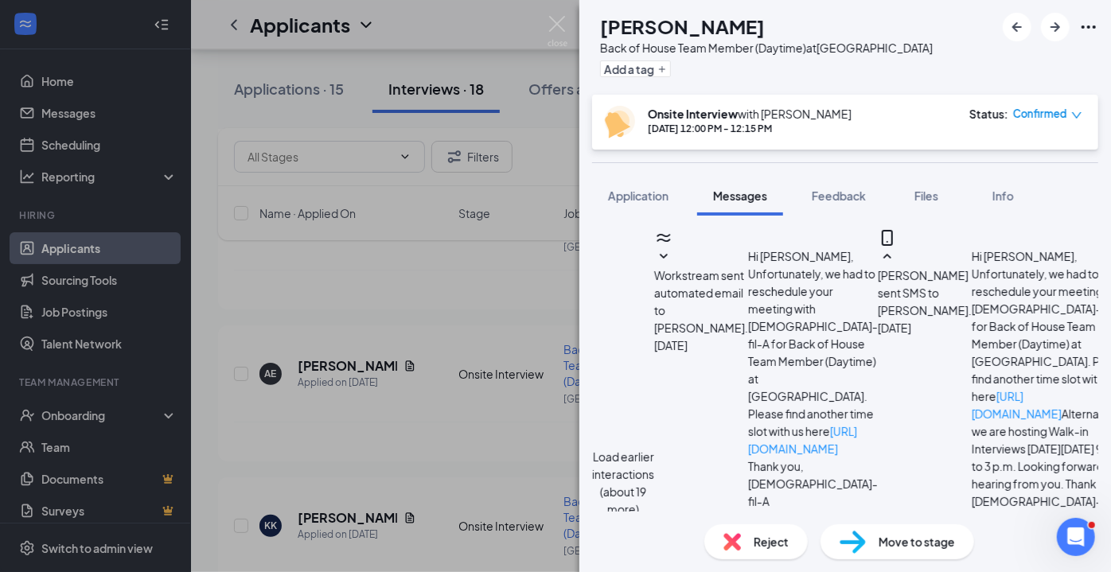
scroll to position [1092, 0]
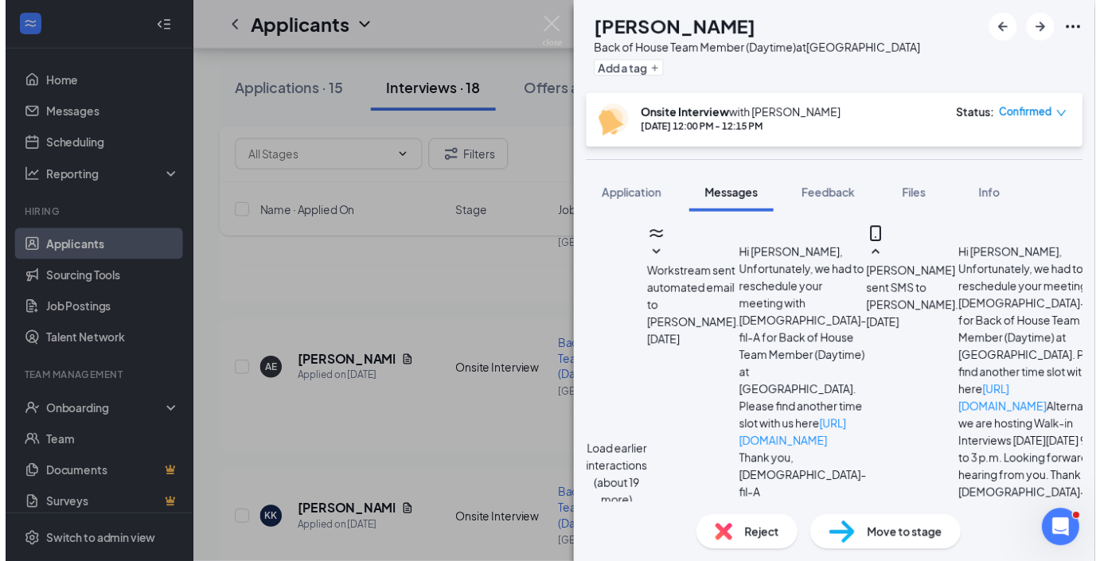
scroll to position [1286, 0]
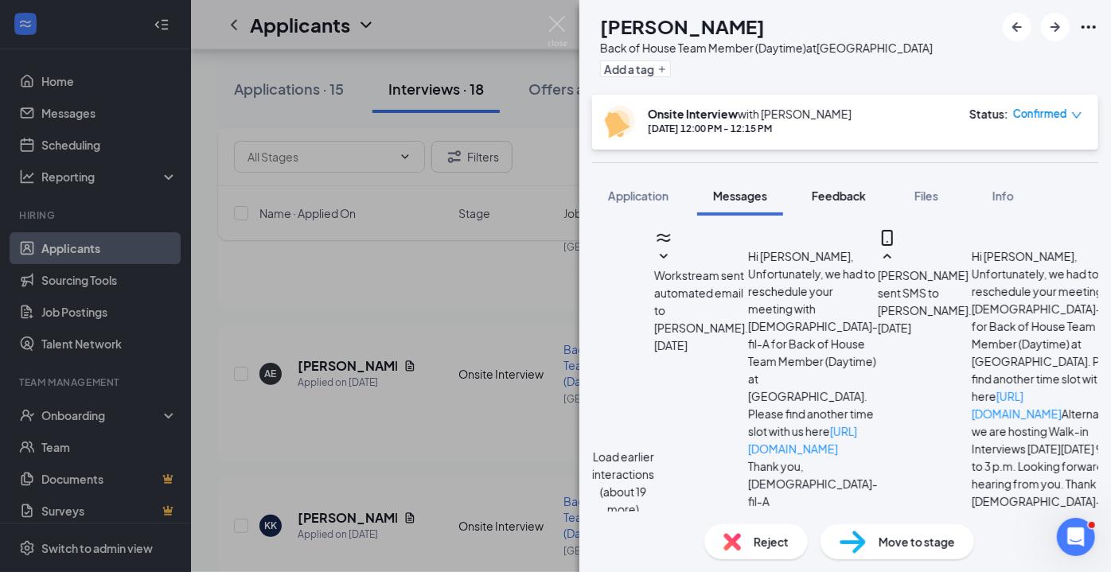
click at [844, 197] on span "Feedback" at bounding box center [839, 196] width 54 height 14
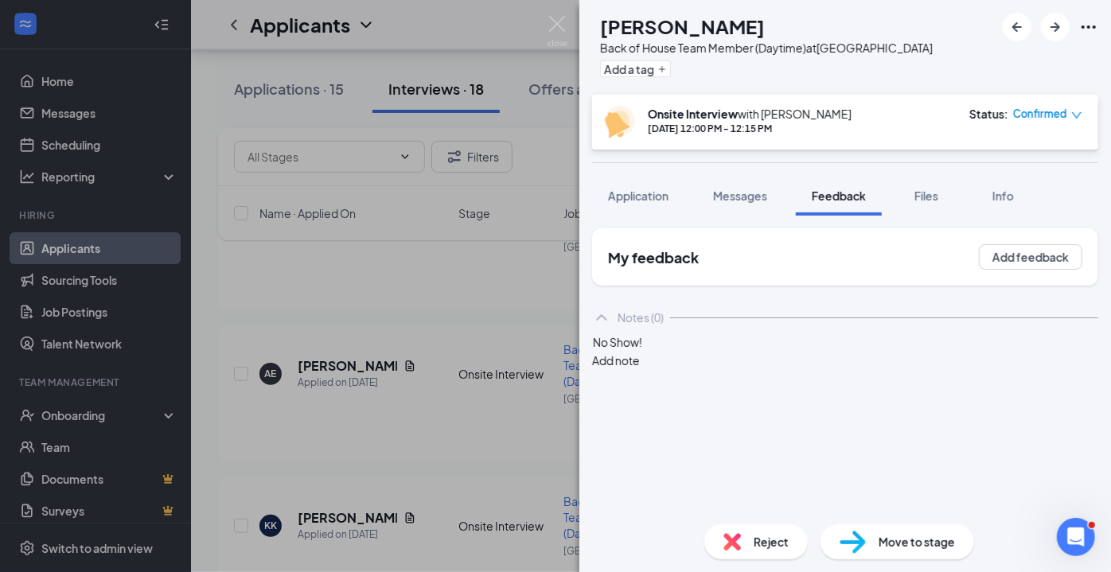
click at [736, 351] on div "No Show!" at bounding box center [845, 342] width 505 height 17
click at [640, 363] on button "Add note" at bounding box center [616, 361] width 48 height 18
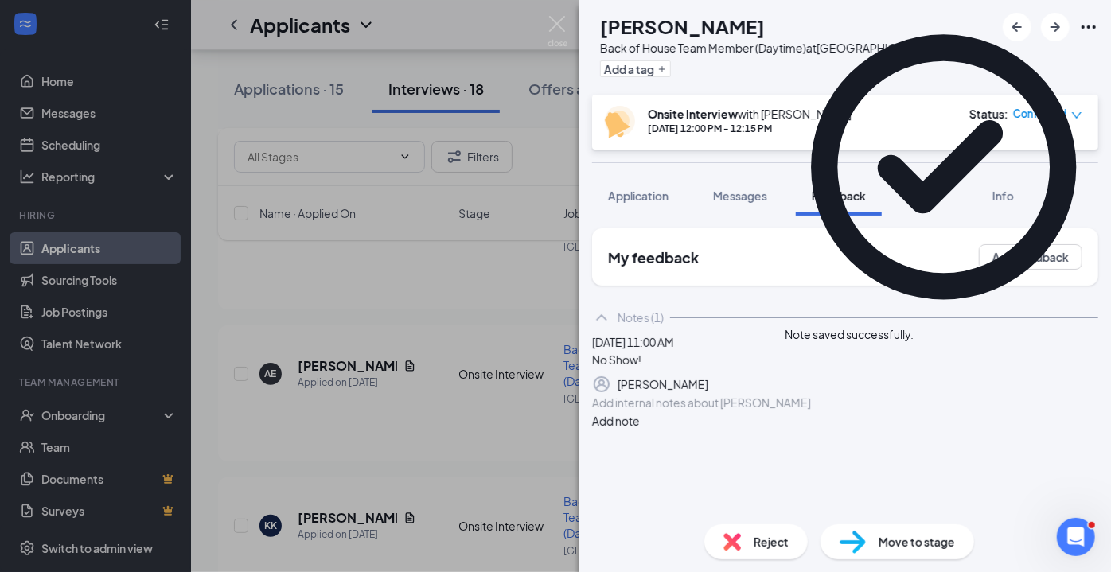
click at [1080, 116] on icon "down" at bounding box center [1076, 115] width 11 height 11
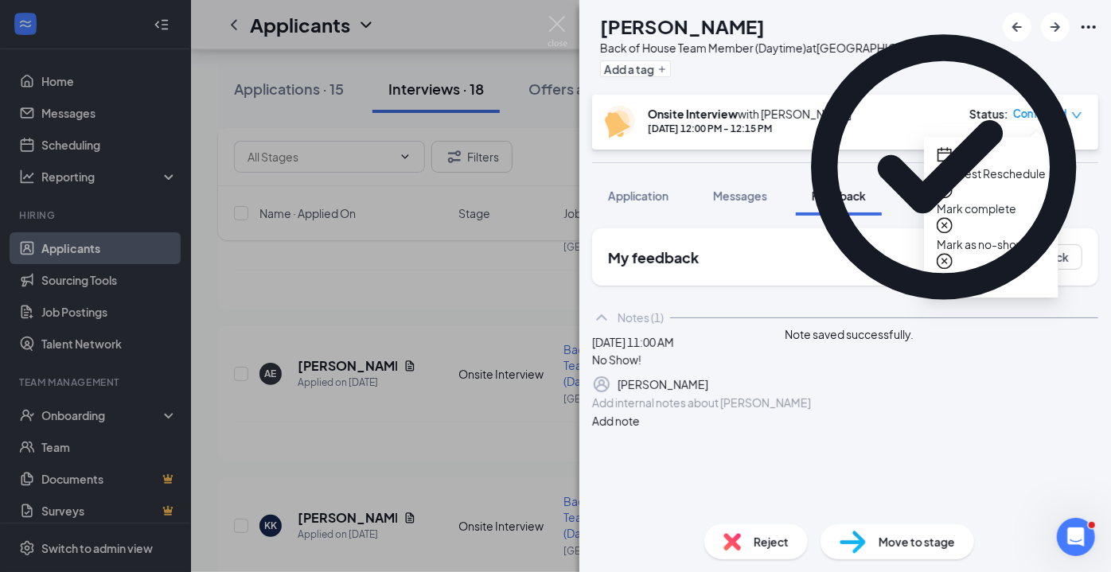
click at [1010, 236] on span "Mark as no-show" at bounding box center [991, 245] width 109 height 18
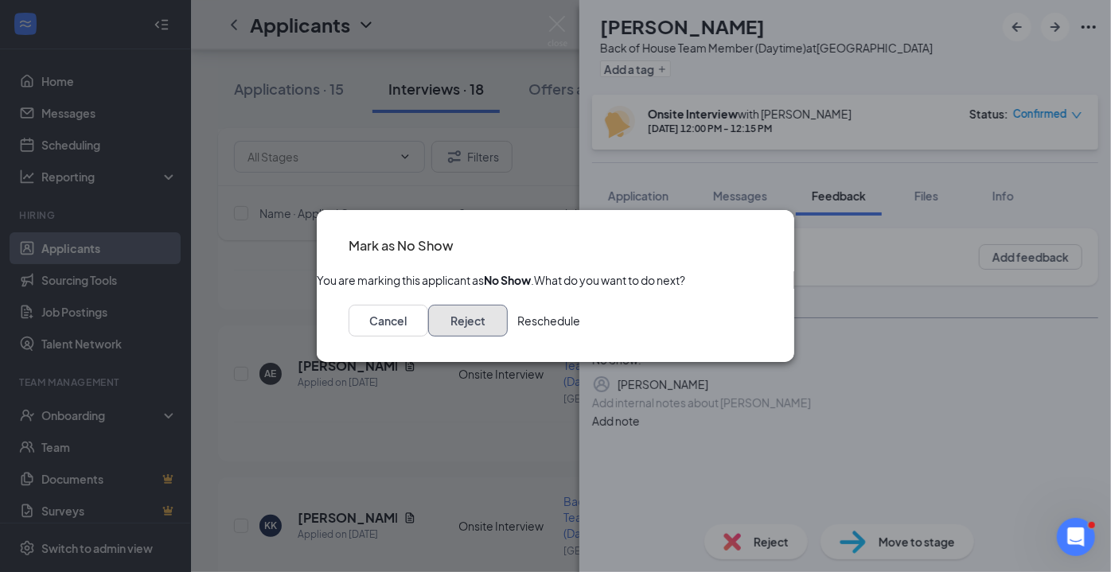
click at [508, 336] on button "Reject" at bounding box center [468, 321] width 80 height 32
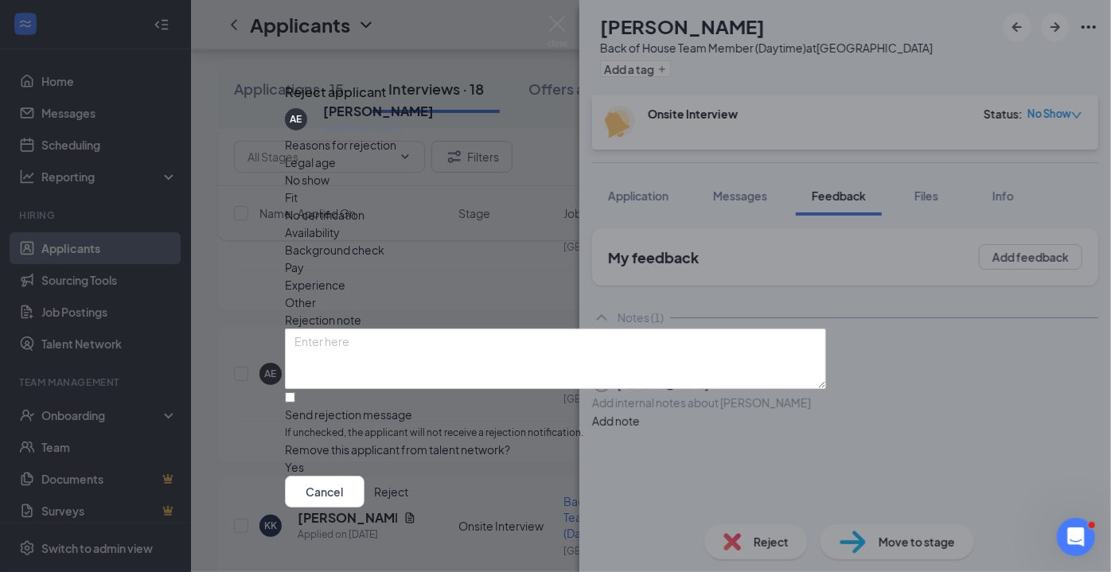
click at [330, 189] on span "No show" at bounding box center [307, 180] width 45 height 18
click at [295, 392] on input "Send rejection message If unchecked, the applicant will not receive a rejection…" at bounding box center [290, 397] width 10 height 10
checkbox input "true"
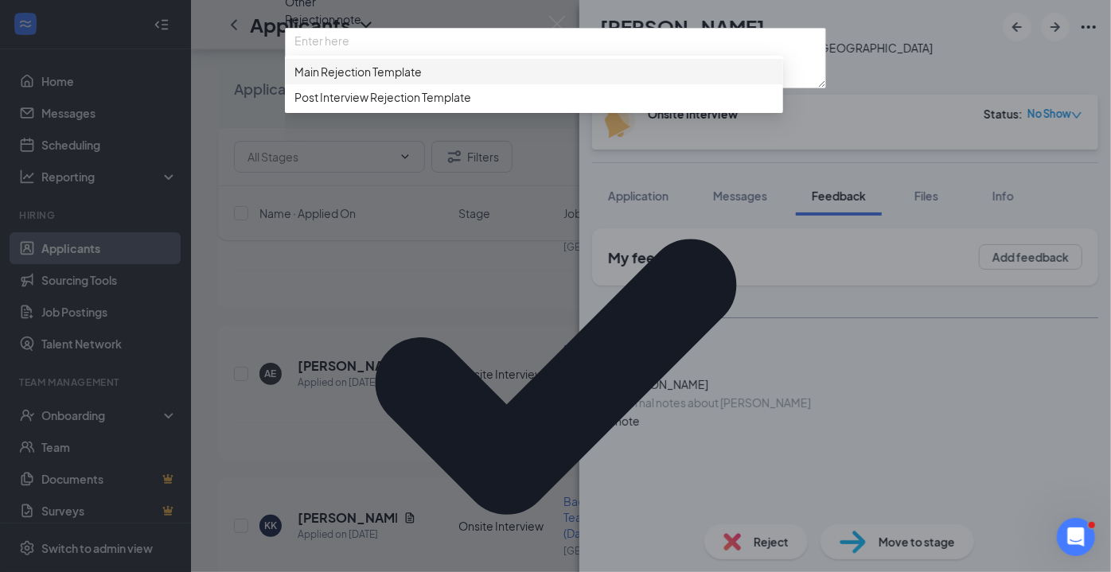
click at [406, 80] on span "Main Rejection Template" at bounding box center [357, 72] width 127 height 18
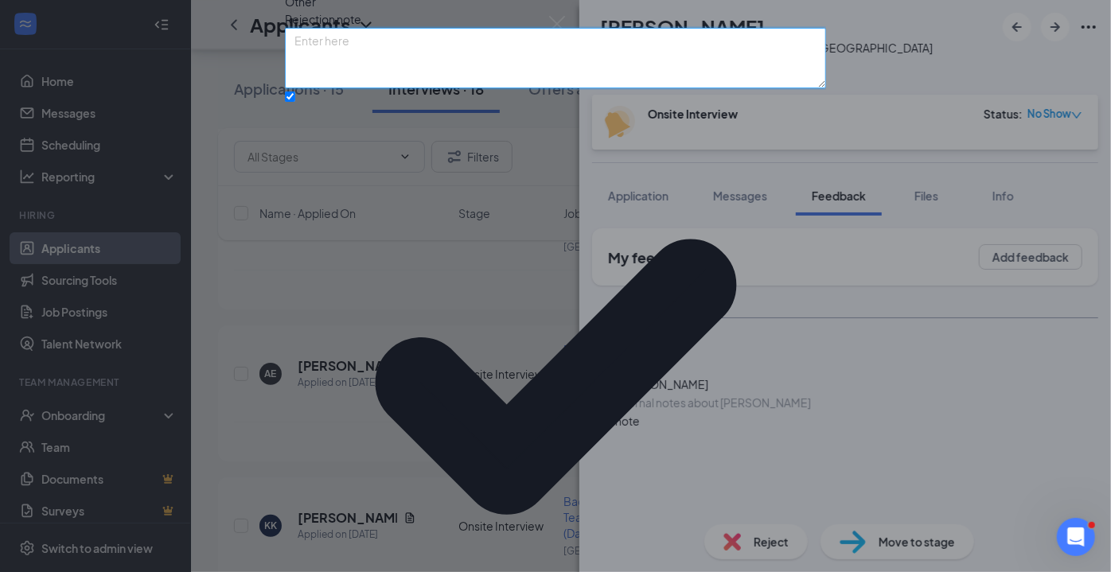
click at [419, 88] on textarea at bounding box center [555, 58] width 541 height 60
type textarea "n"
type textarea "No Show"
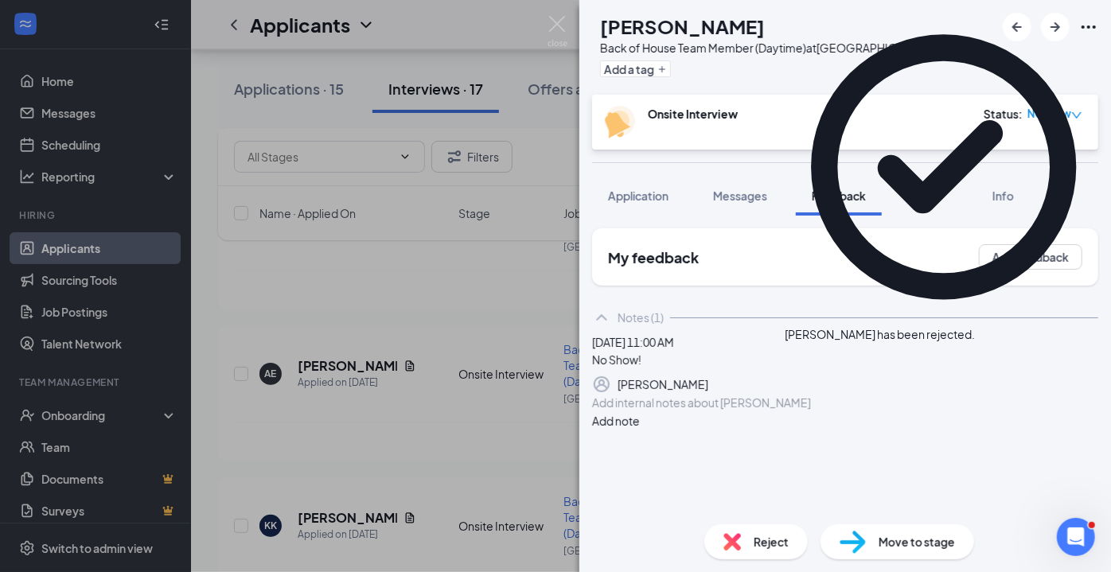
click at [553, 32] on img at bounding box center [558, 31] width 20 height 31
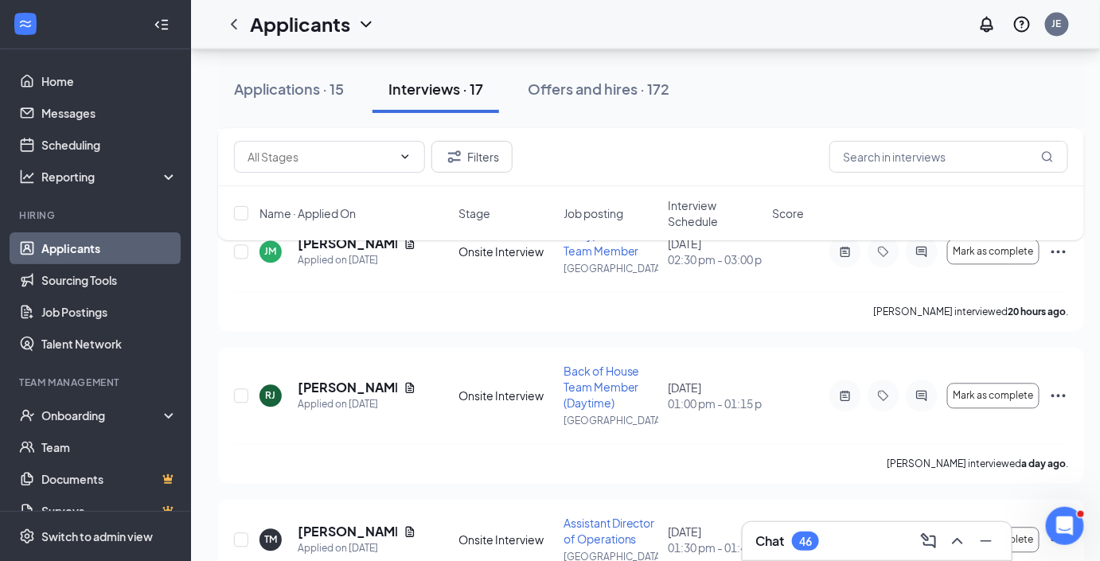
scroll to position [1010, 0]
click at [330, 382] on h5 "[PERSON_NAME]" at bounding box center [347, 386] width 99 height 18
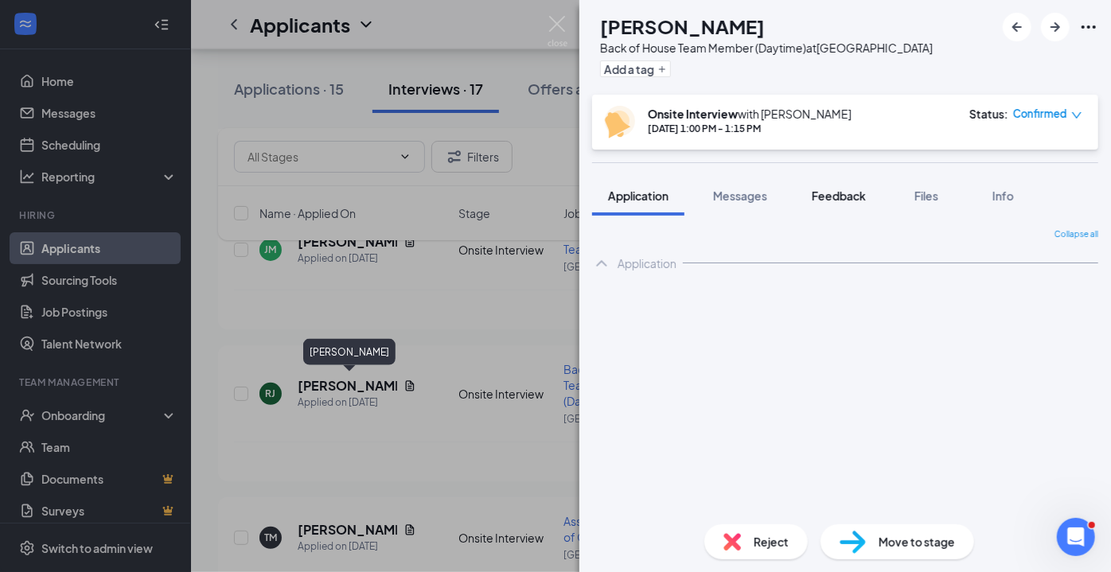
click at [840, 200] on span "Feedback" at bounding box center [839, 196] width 54 height 14
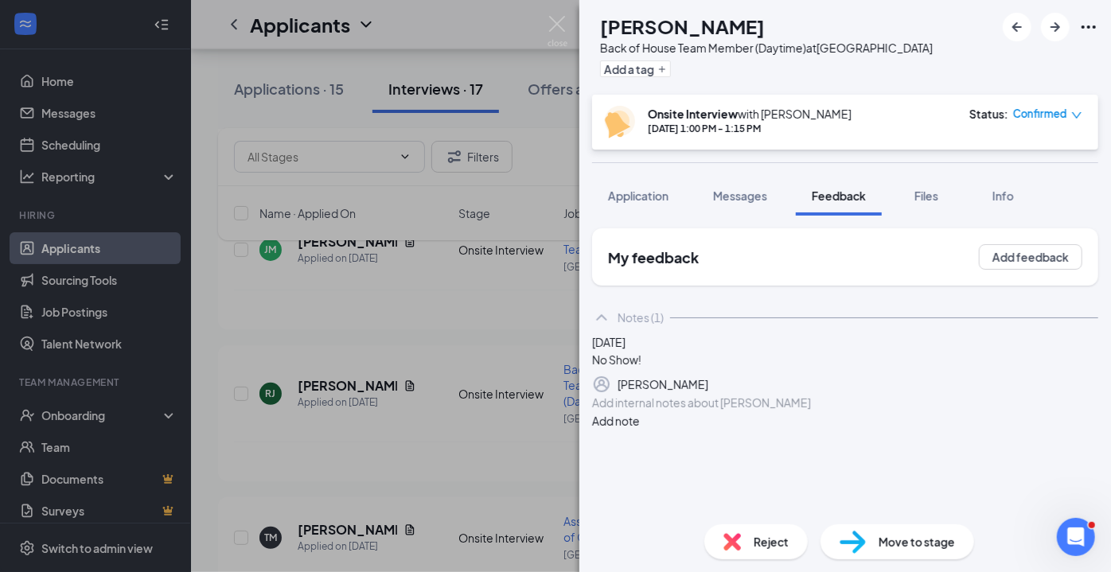
click at [1057, 130] on div "Status : Confirmed" at bounding box center [1025, 122] width 113 height 33
click at [1071, 111] on icon "down" at bounding box center [1076, 115] width 11 height 11
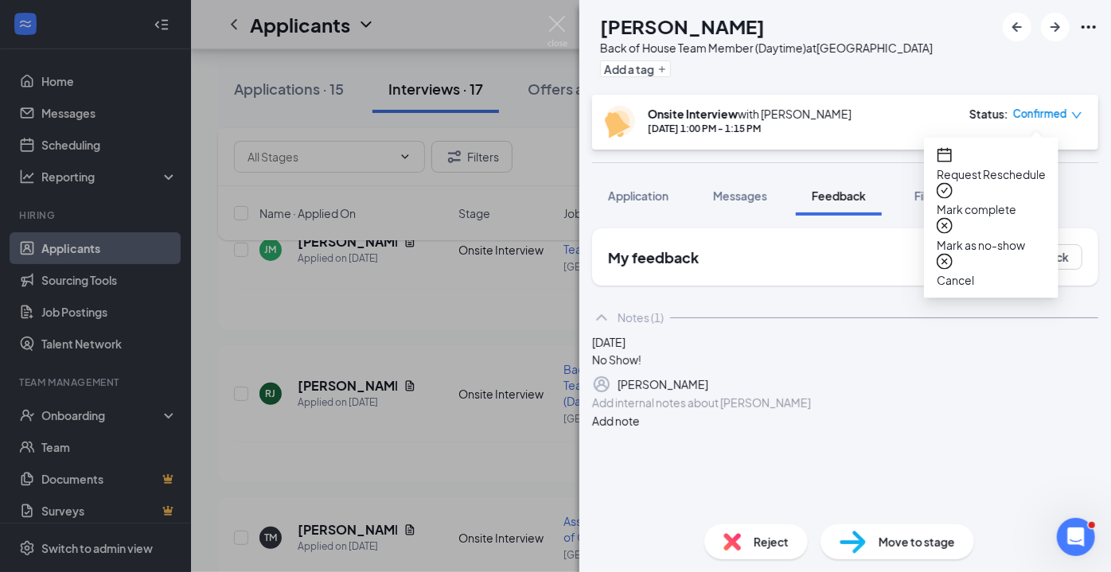
click at [1006, 236] on span "Mark as no-show" at bounding box center [991, 245] width 109 height 18
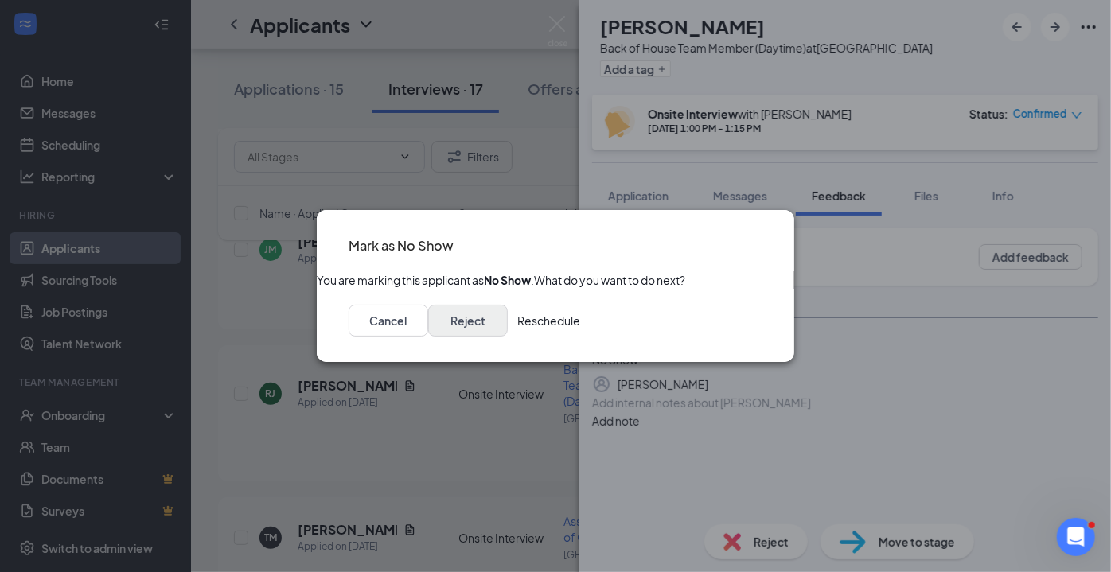
click at [508, 337] on button "Reject" at bounding box center [468, 321] width 80 height 32
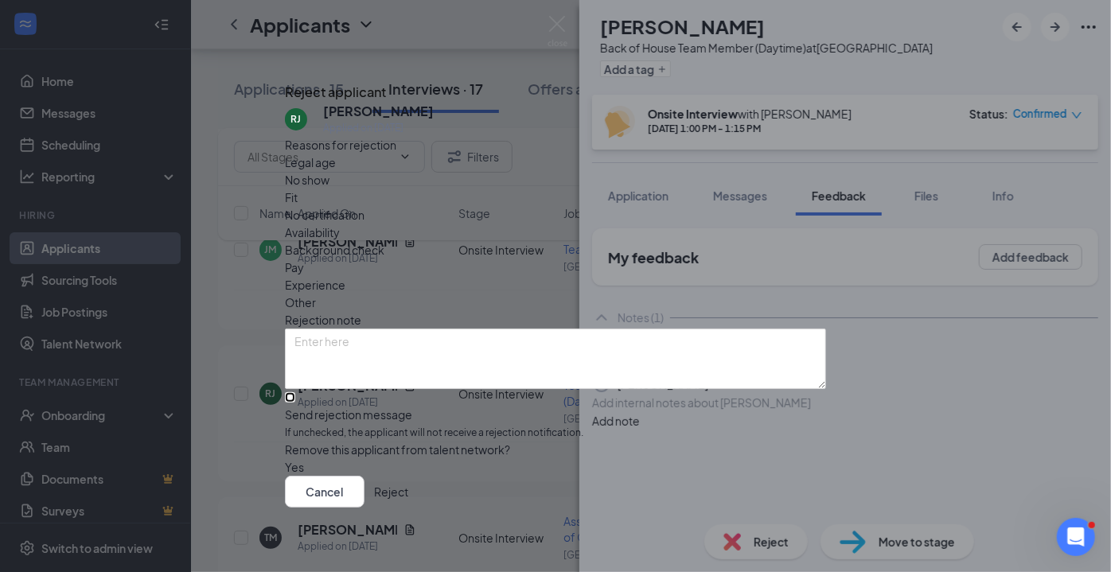
click at [295, 392] on input "Send rejection message If unchecked, the applicant will not receive a rejection…" at bounding box center [290, 397] width 10 height 10
checkbox input "true"
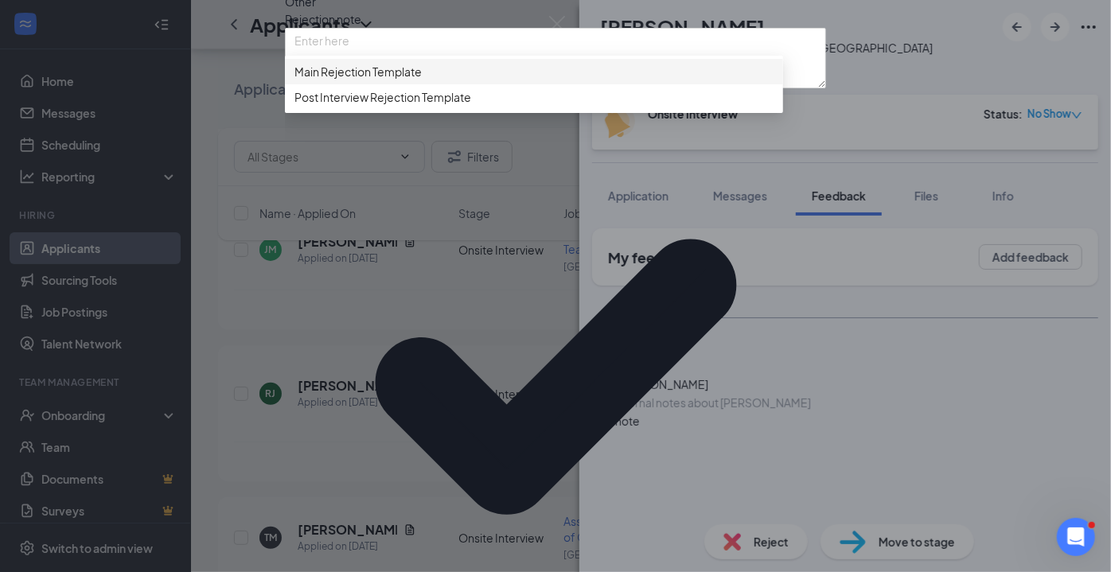
click at [390, 80] on span "Main Rejection Template" at bounding box center [357, 72] width 127 height 18
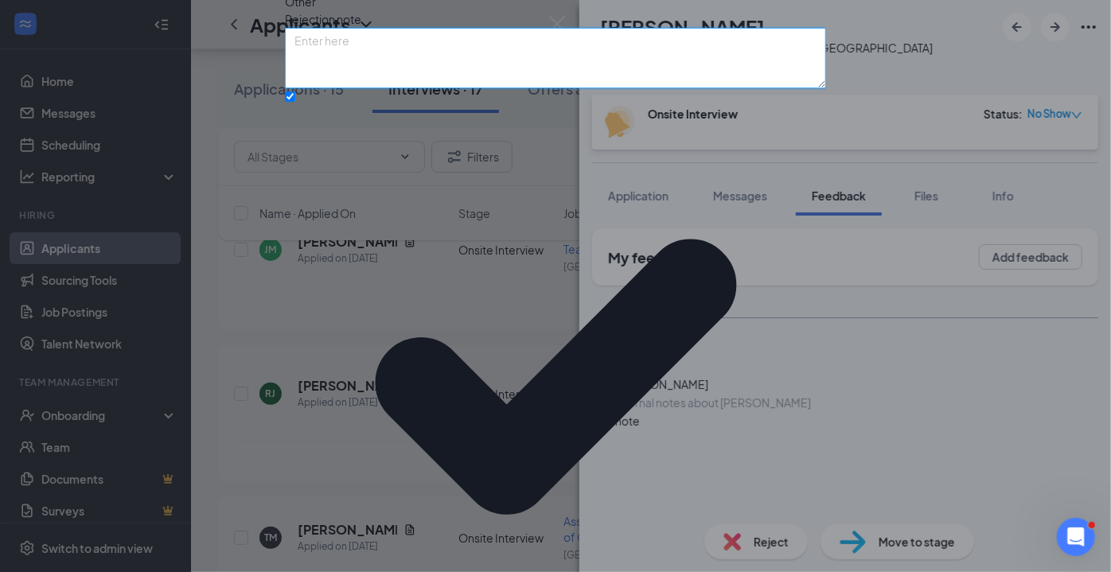
click at [542, 88] on textarea at bounding box center [555, 58] width 541 height 60
type textarea "No Show"
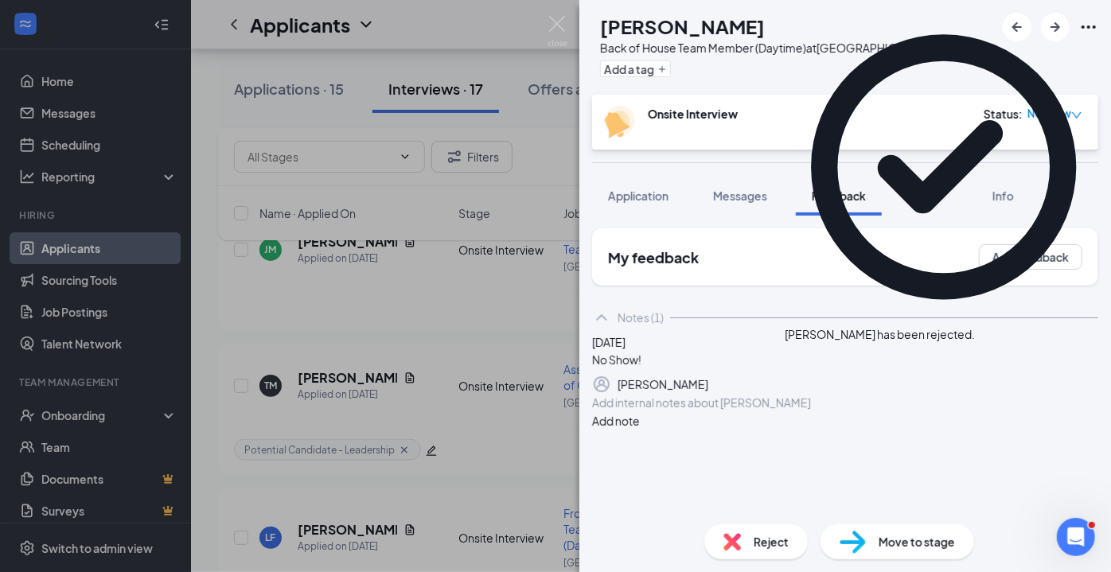
click at [551, 36] on img at bounding box center [558, 31] width 20 height 31
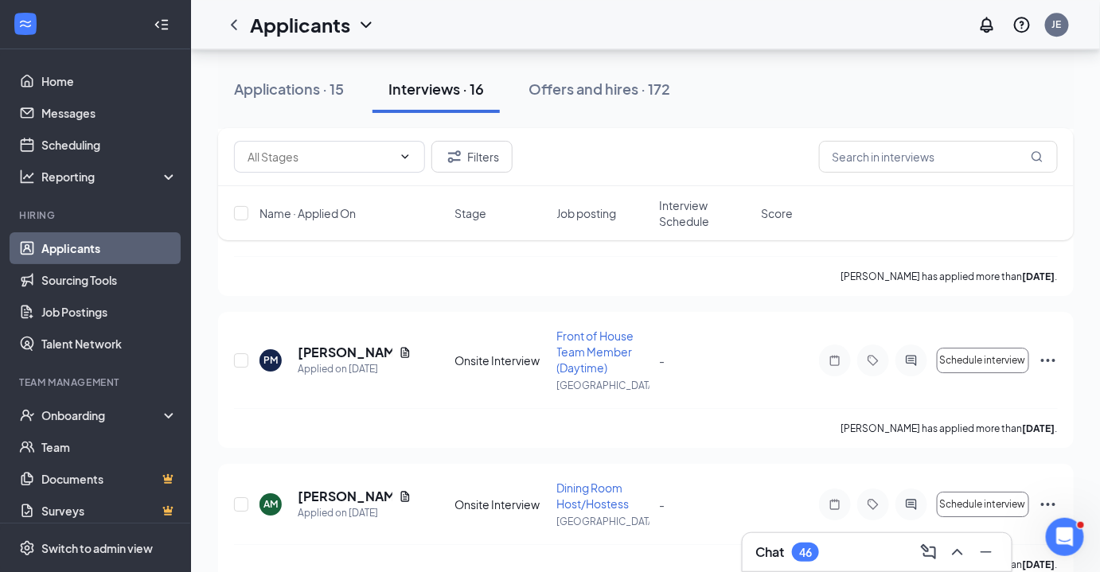
scroll to position [2134, 0]
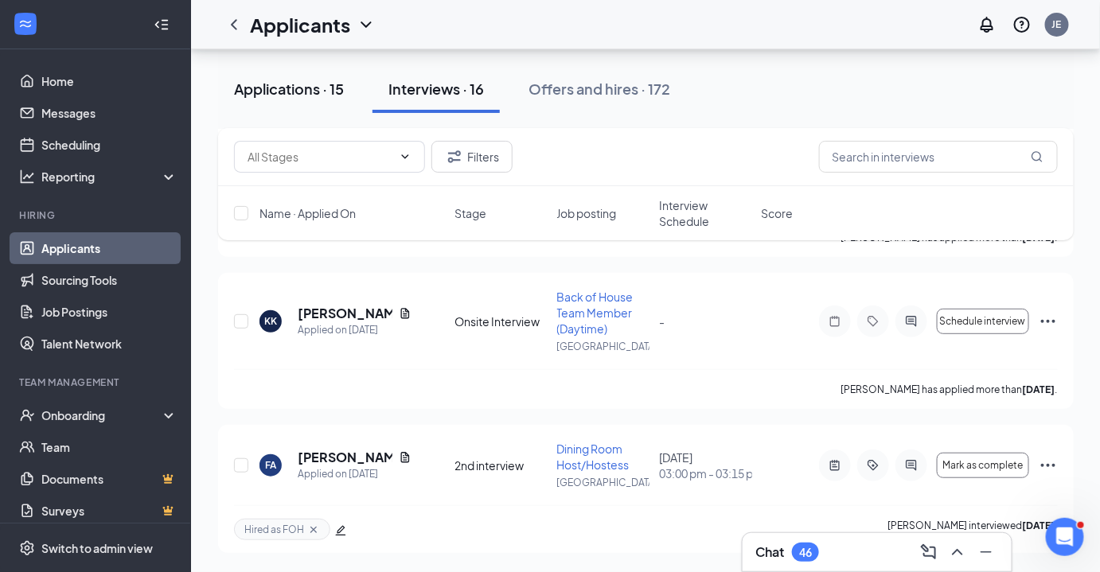
click at [294, 84] on div "Applications · 15" at bounding box center [289, 89] width 110 height 20
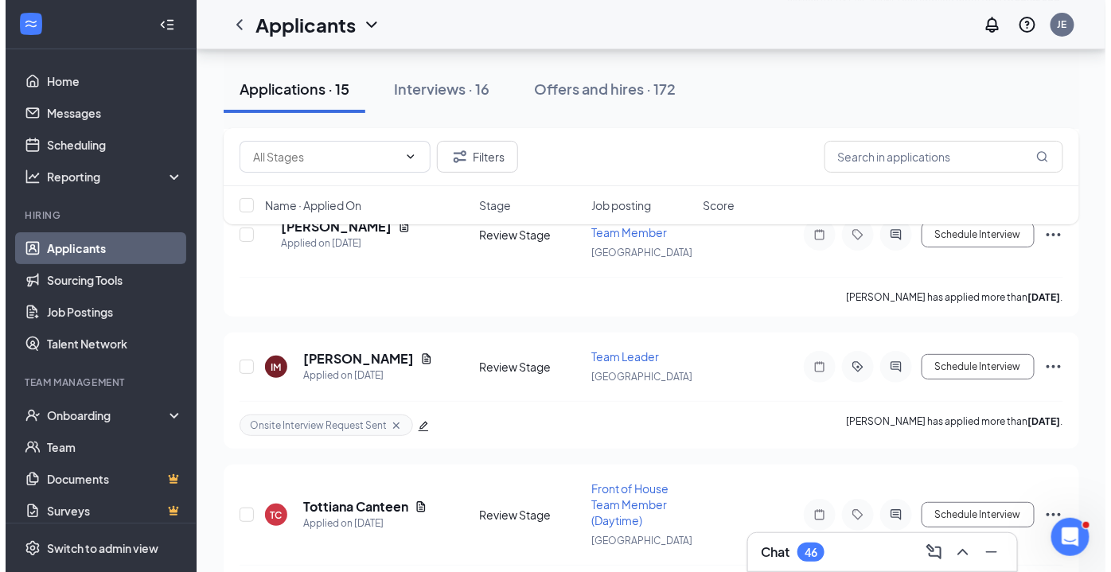
scroll to position [1987, 0]
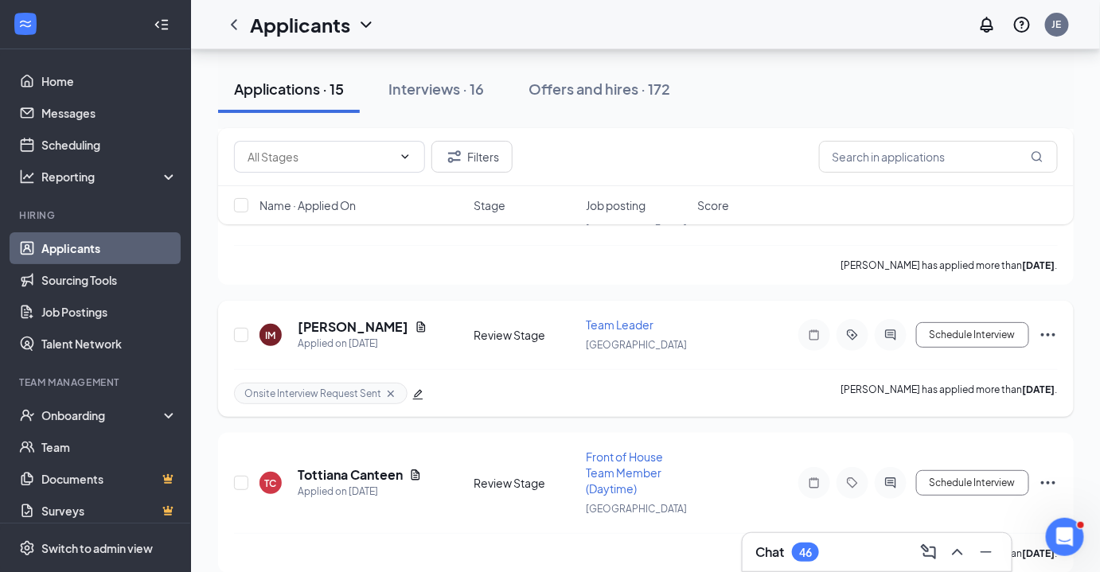
click at [341, 318] on h5 "[PERSON_NAME]" at bounding box center [353, 327] width 111 height 18
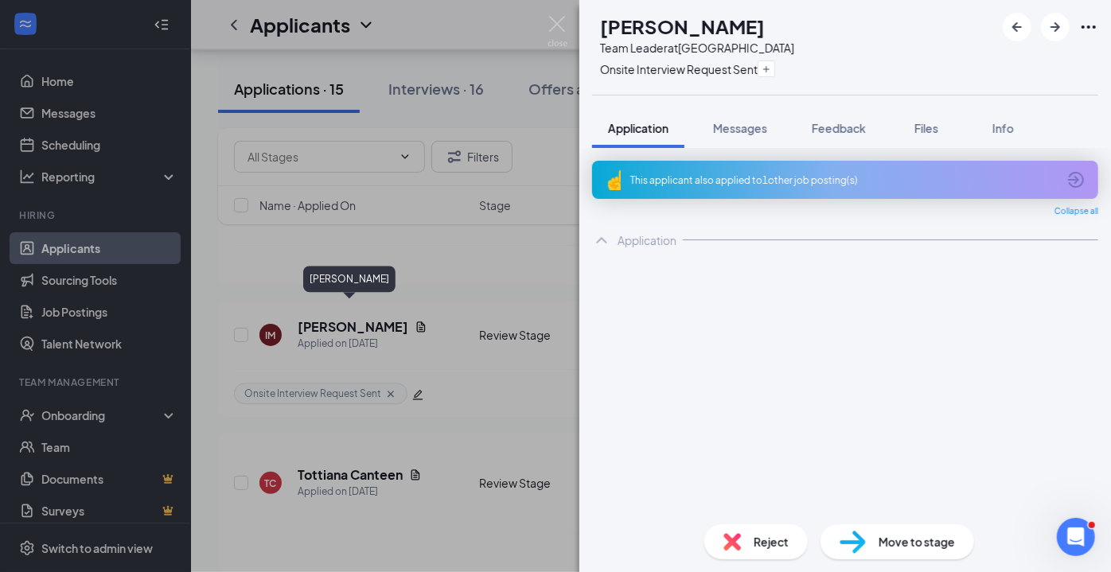
click at [718, 117] on icon "Cross" at bounding box center [678, 156] width 79 height 79
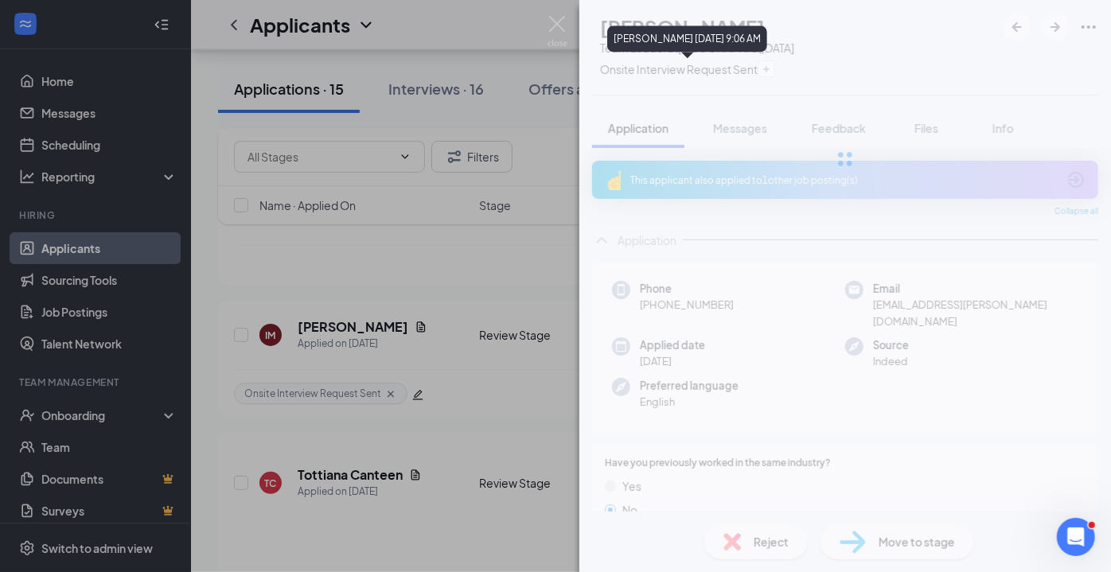
click at [732, 69] on div at bounding box center [845, 159] width 532 height 318
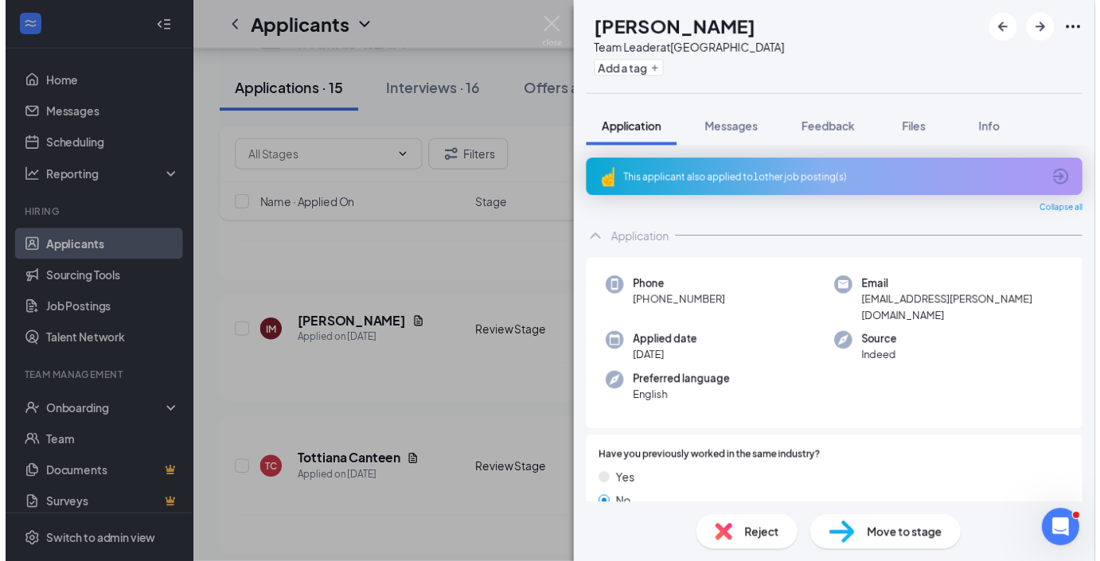
scroll to position [1979, 0]
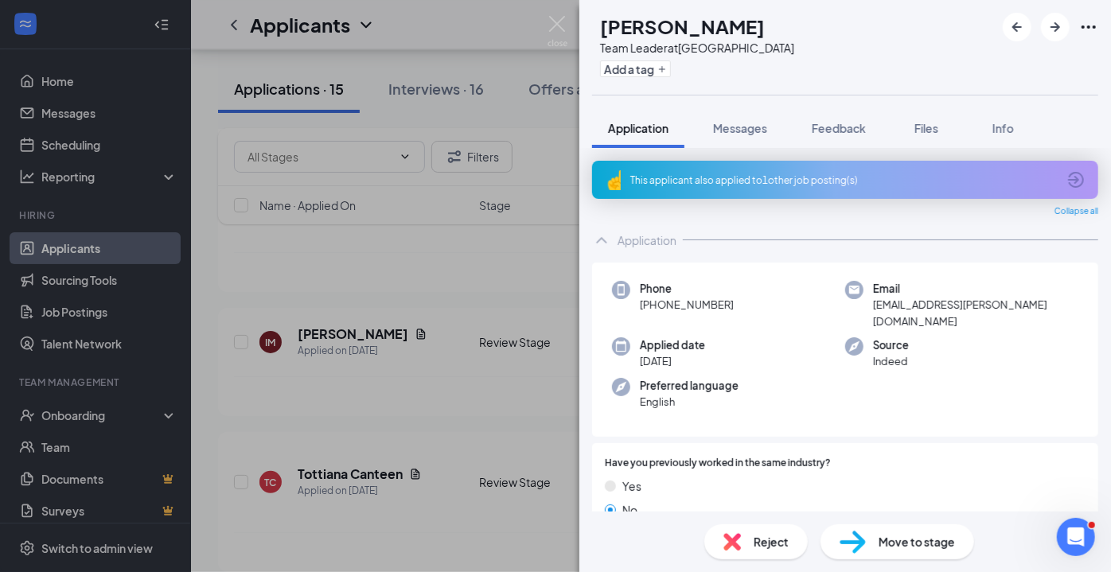
click at [755, 542] on span "Reject" at bounding box center [771, 542] width 35 height 18
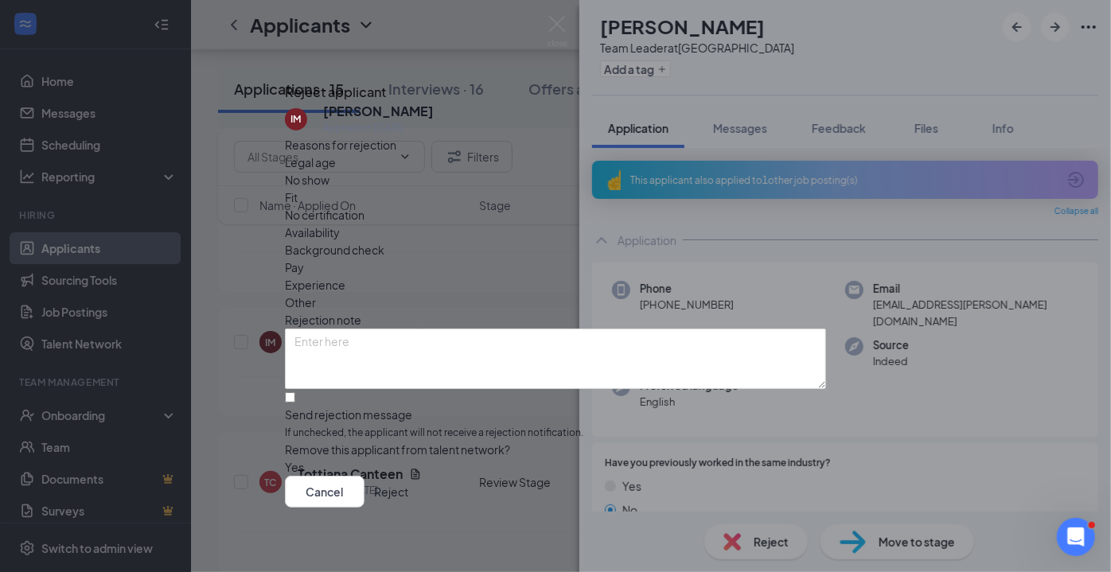
click at [408, 497] on button "Reject" at bounding box center [391, 492] width 34 height 32
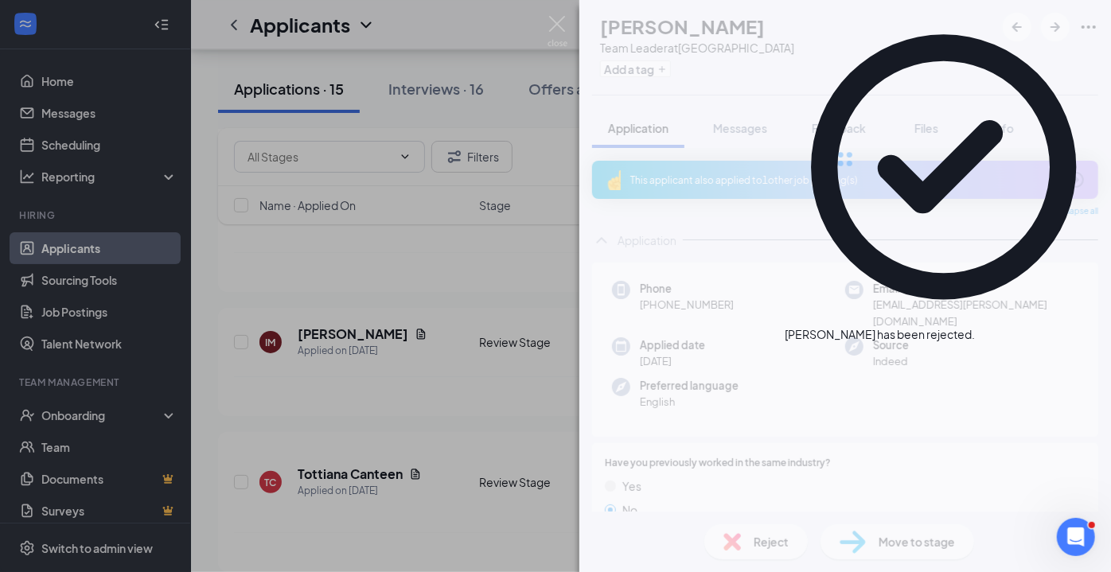
click at [549, 23] on img at bounding box center [558, 31] width 20 height 31
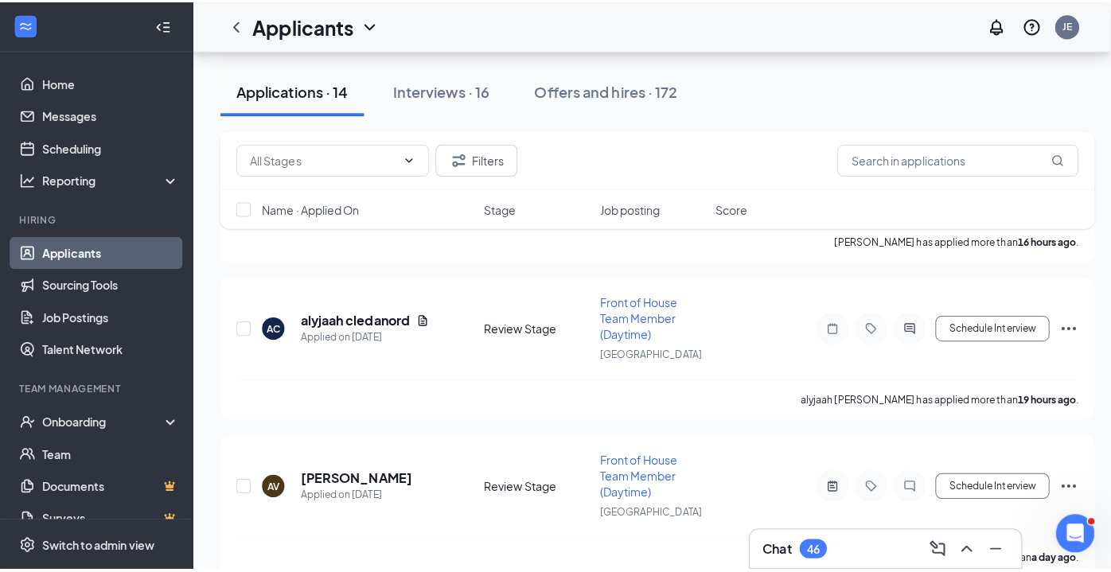
scroll to position [1560, 0]
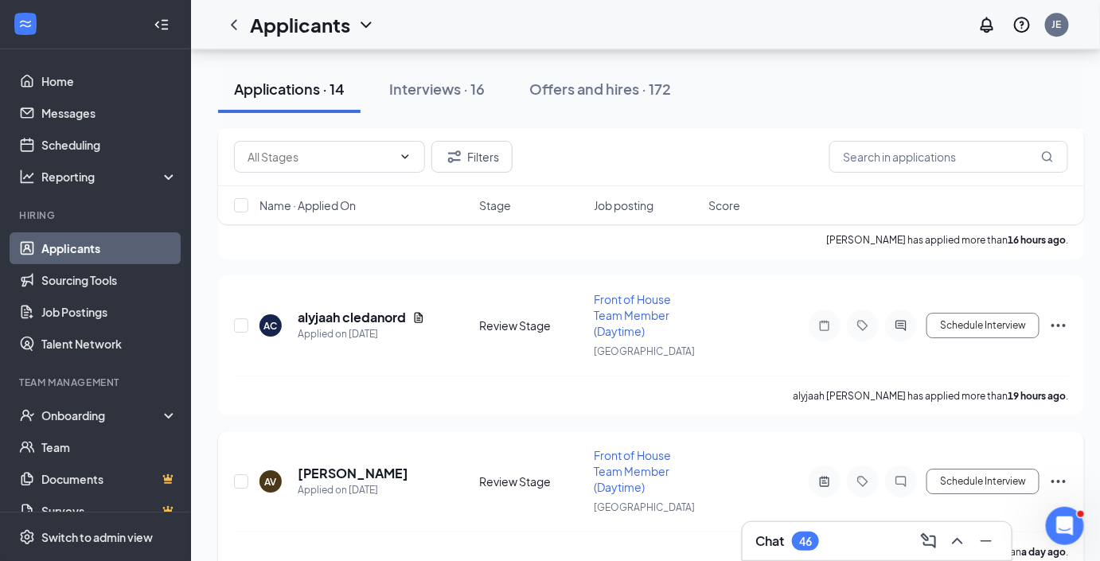
click at [327, 465] on h5 "[PERSON_NAME]" at bounding box center [353, 474] width 111 height 18
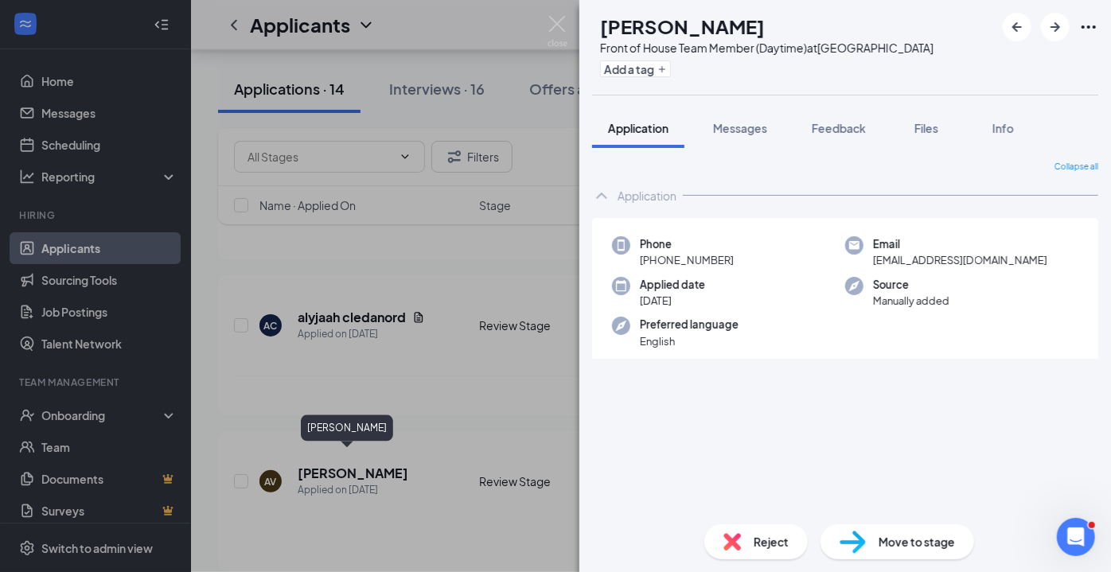
click at [764, 549] on span "Reject" at bounding box center [771, 542] width 35 height 18
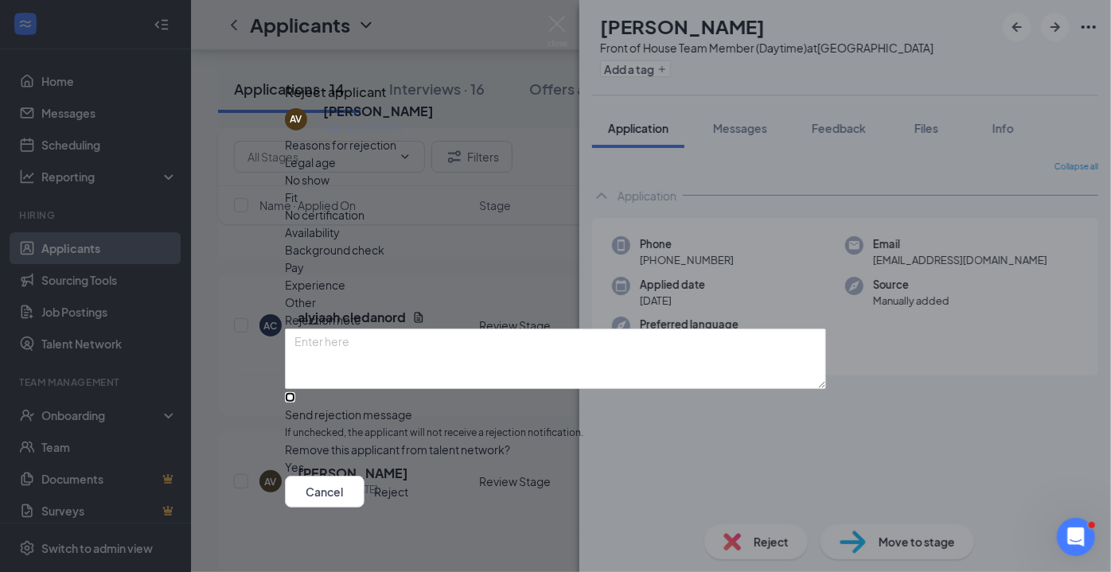
click at [295, 392] on input "Send rejection message If unchecked, the applicant will not receive a rejection…" at bounding box center [290, 397] width 10 height 10
checkbox input "true"
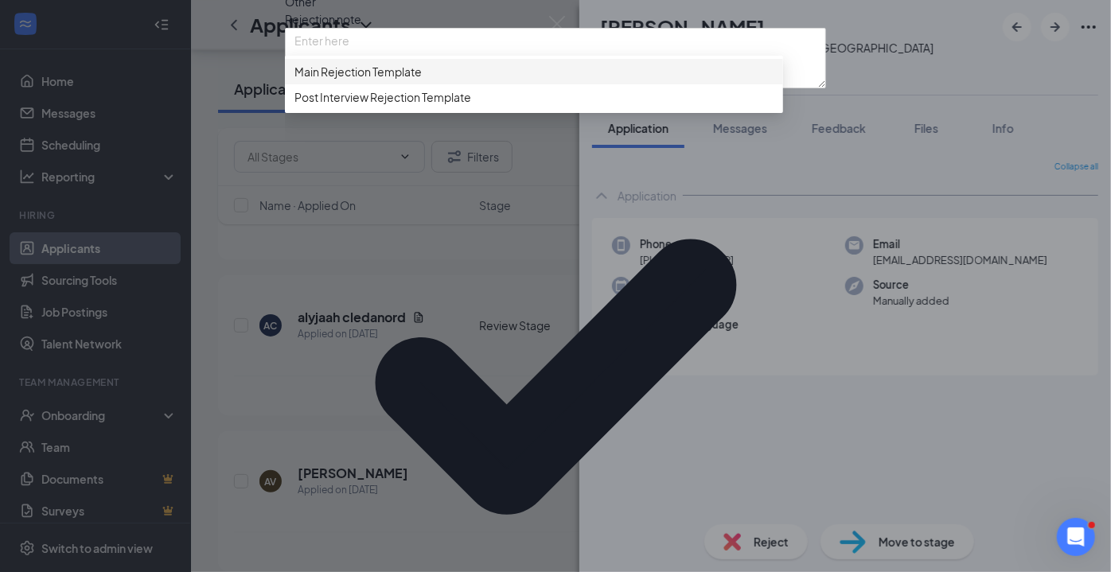
click at [435, 106] on span "Post Interview Rejection Template" at bounding box center [382, 97] width 177 height 18
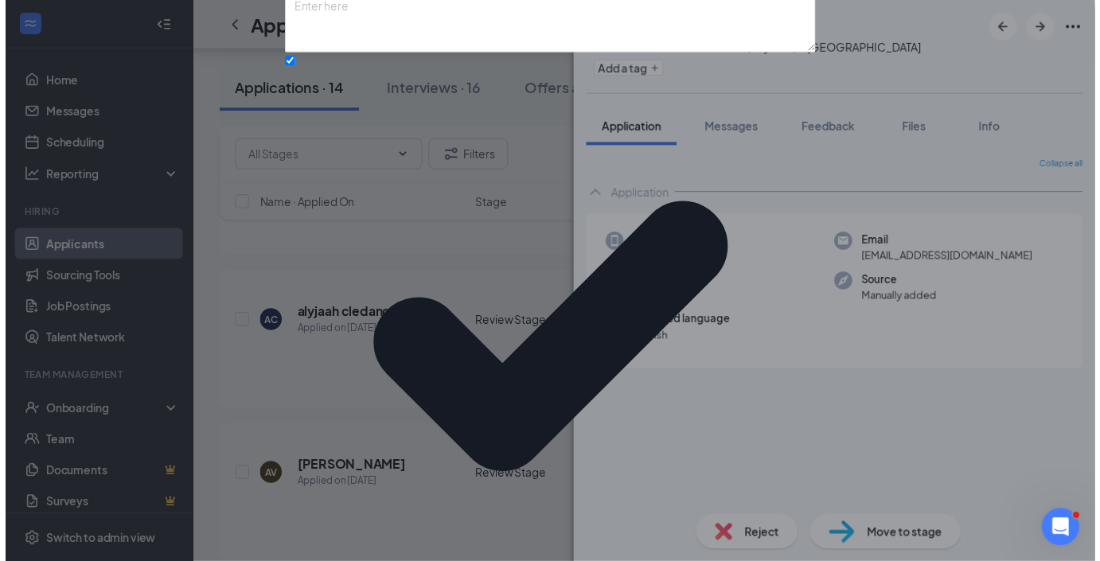
scroll to position [177, 0]
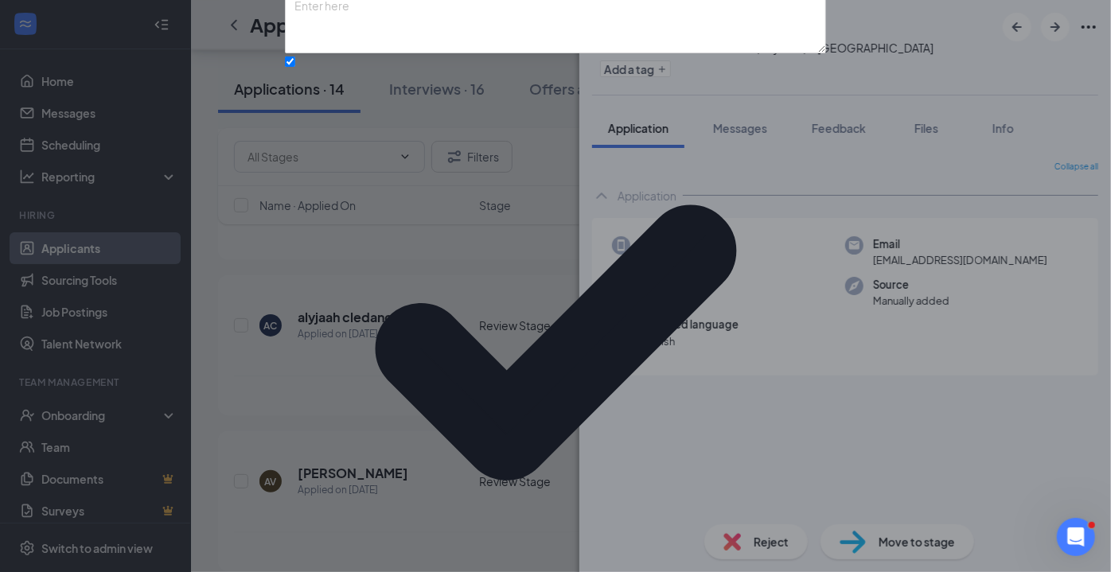
checkbox input "true"
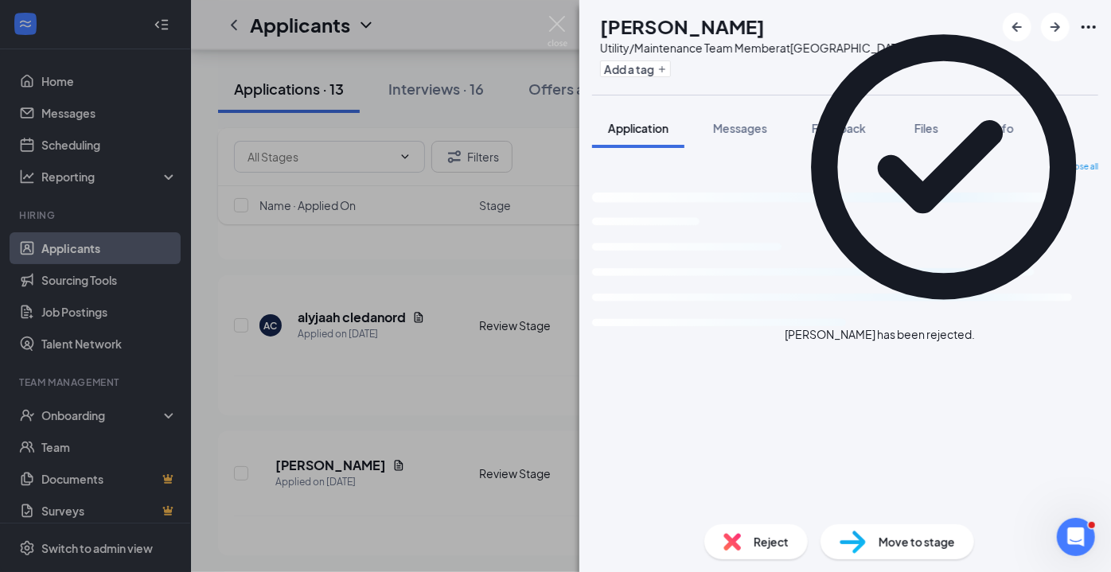
click at [552, 25] on img at bounding box center [558, 31] width 20 height 31
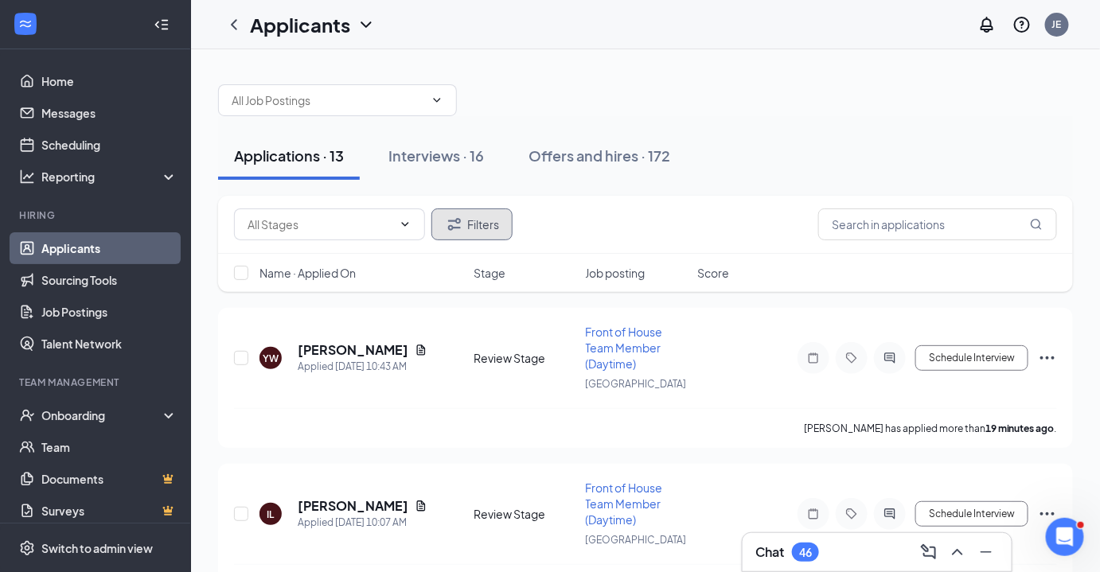
click at [484, 224] on button "Filters" at bounding box center [471, 225] width 81 height 32
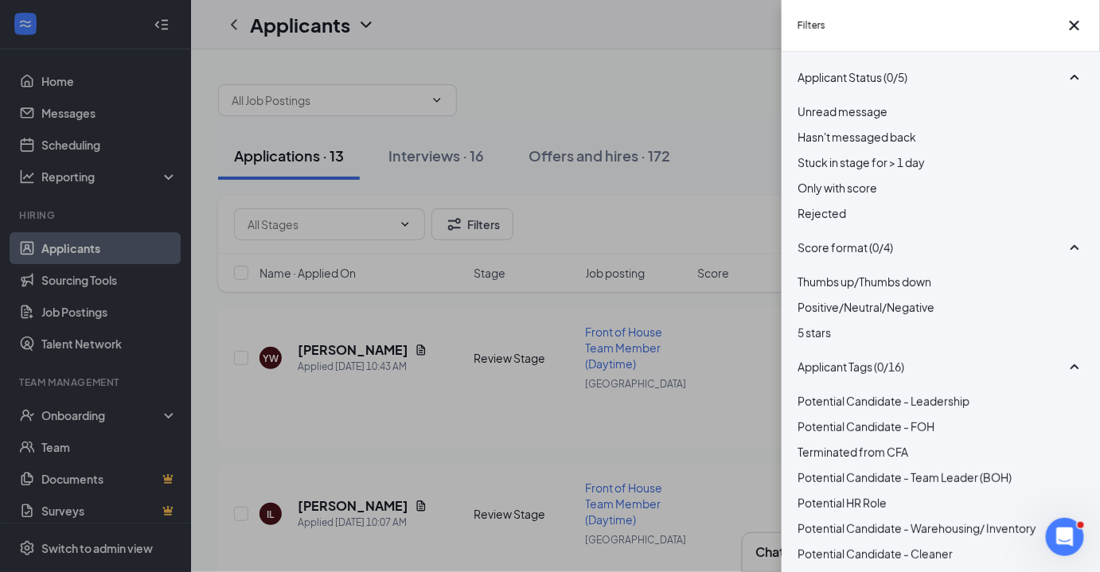
click at [835, 220] on span "Rejected" at bounding box center [822, 213] width 49 height 14
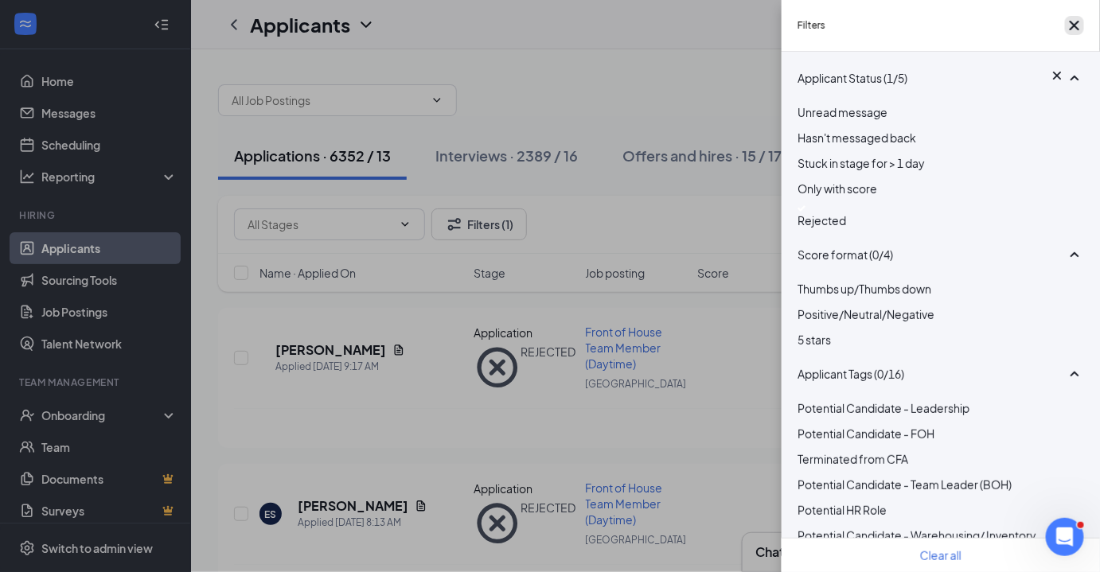
click at [1075, 35] on icon "Cross" at bounding box center [1074, 25] width 19 height 19
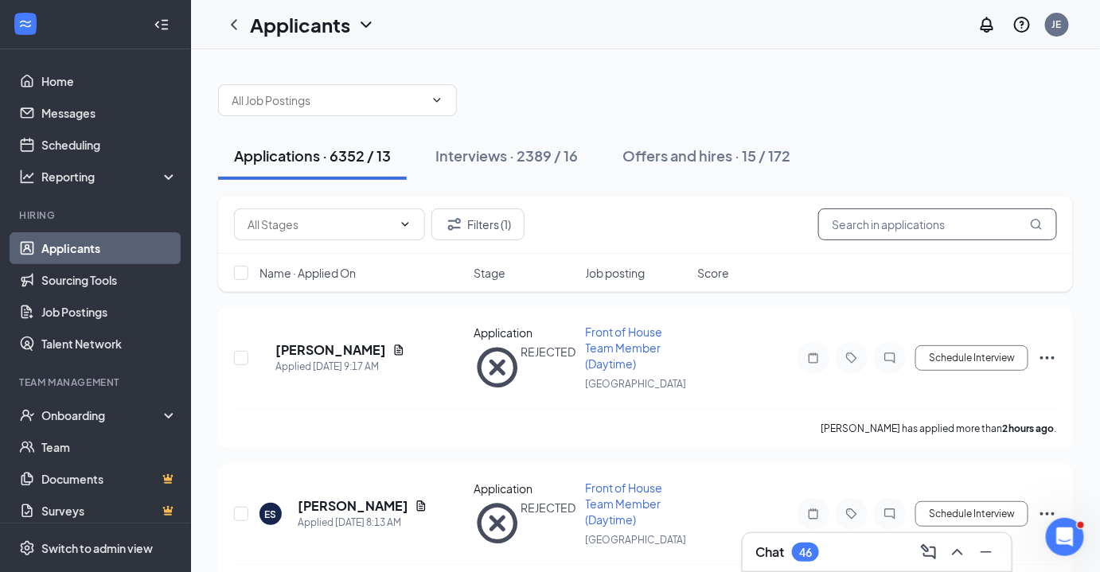
click at [911, 227] on input "text" at bounding box center [937, 225] width 239 height 32
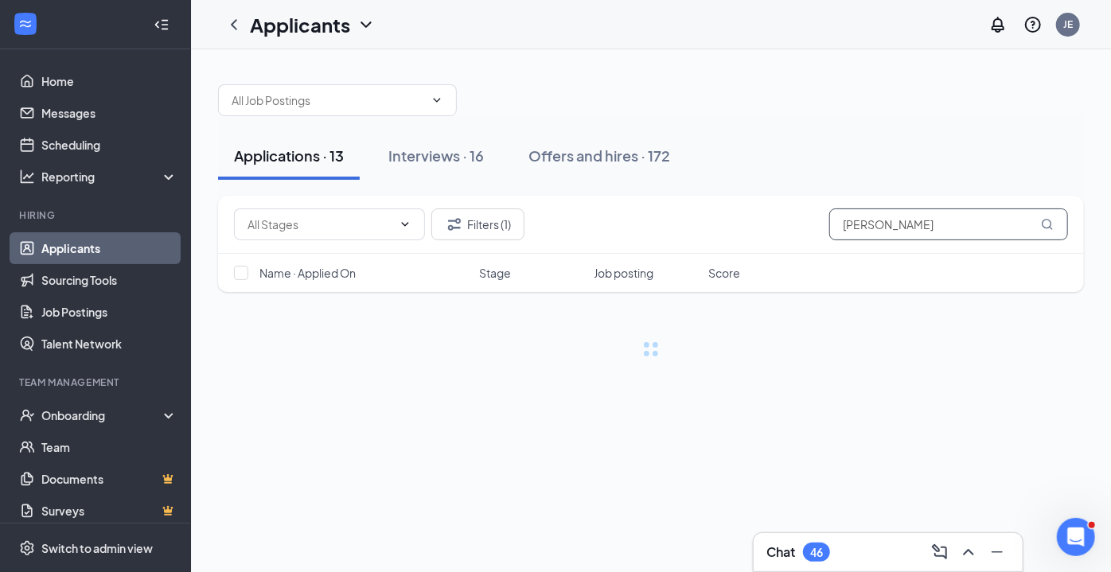
type input "[PERSON_NAME]"
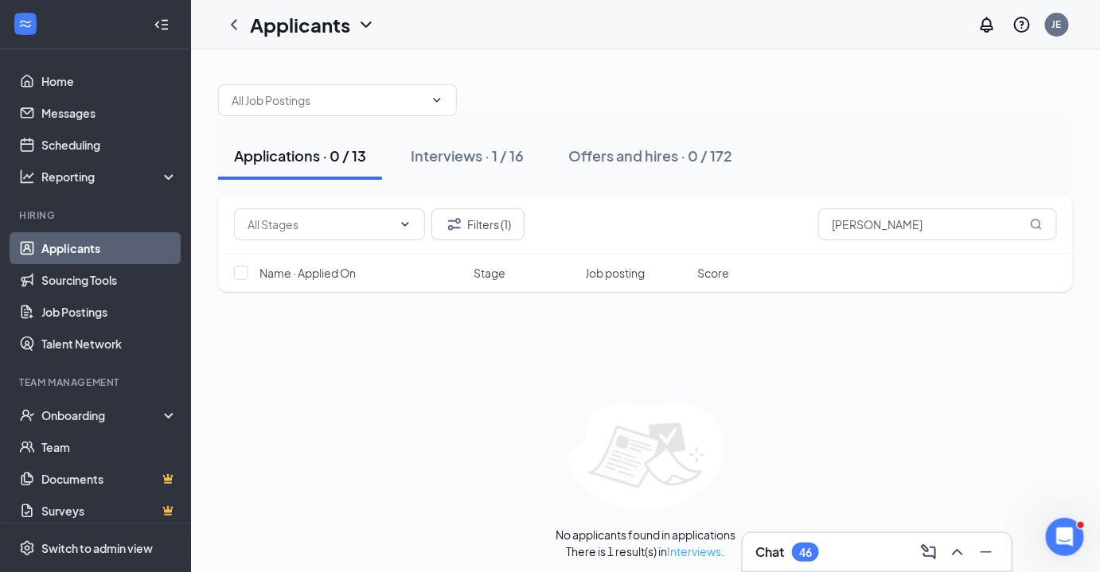
click at [692, 548] on link "Interviews" at bounding box center [695, 551] width 54 height 14
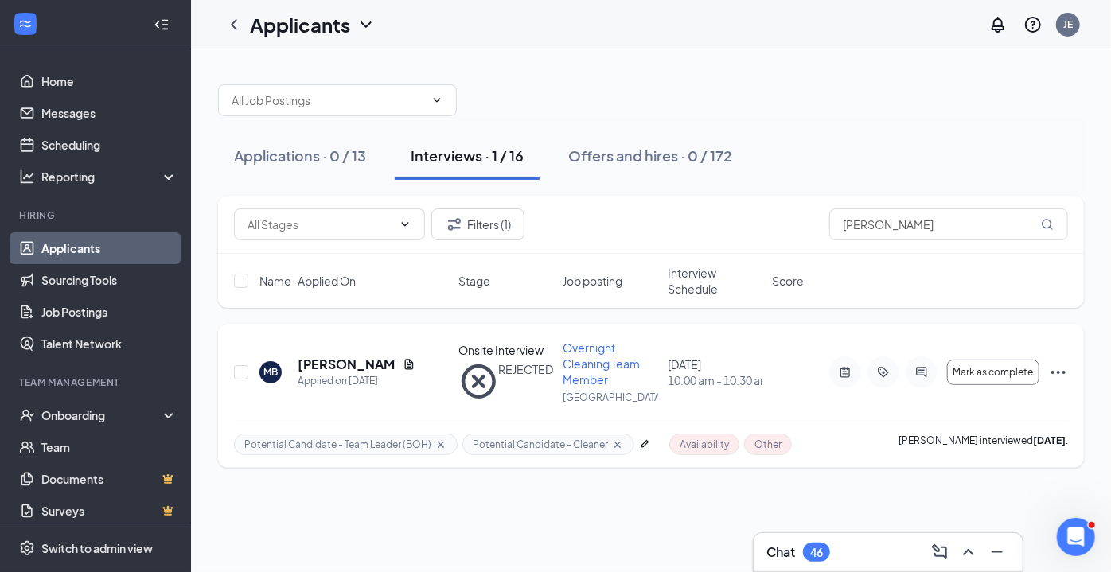
click at [345, 361] on h5 "[PERSON_NAME]" at bounding box center [347, 365] width 99 height 18
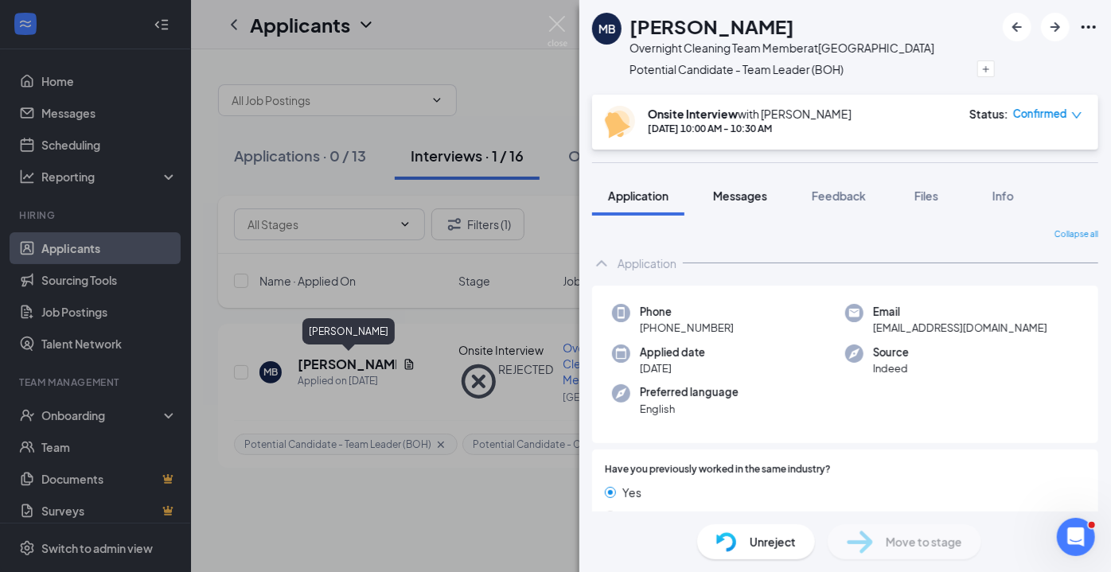
click at [749, 199] on span "Messages" at bounding box center [740, 196] width 54 height 14
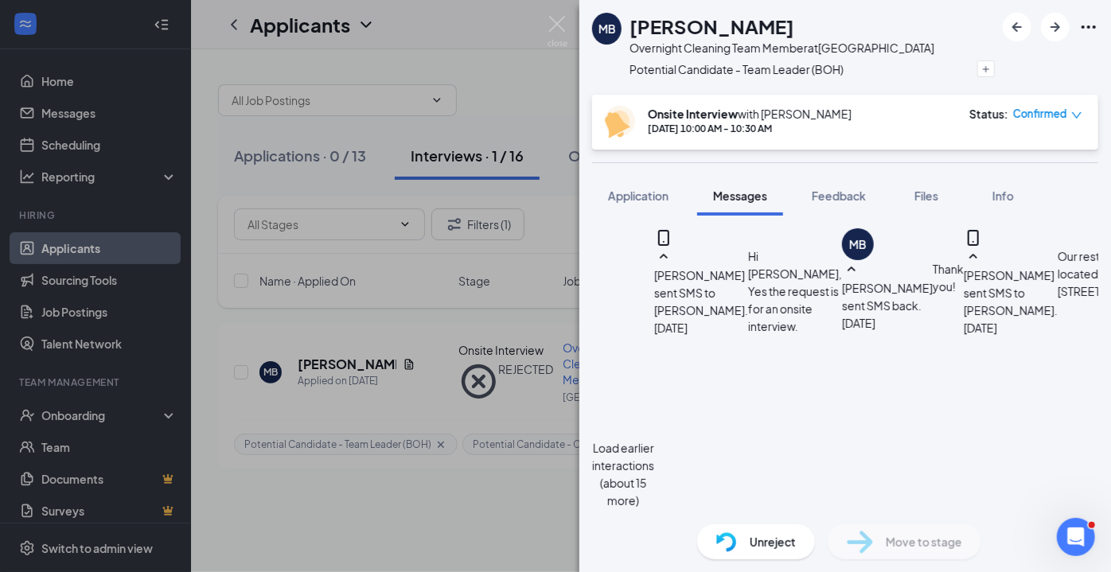
scroll to position [331, 0]
click at [643, 198] on span "Application" at bounding box center [638, 196] width 60 height 14
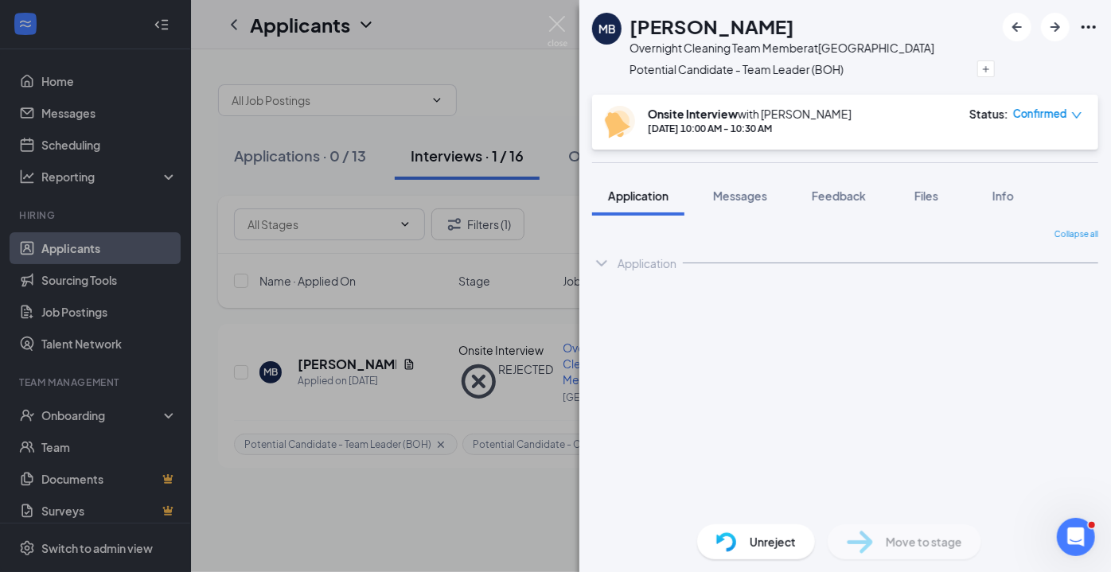
click at [768, 401] on div "Preferred language English" at bounding box center [728, 400] width 233 height 33
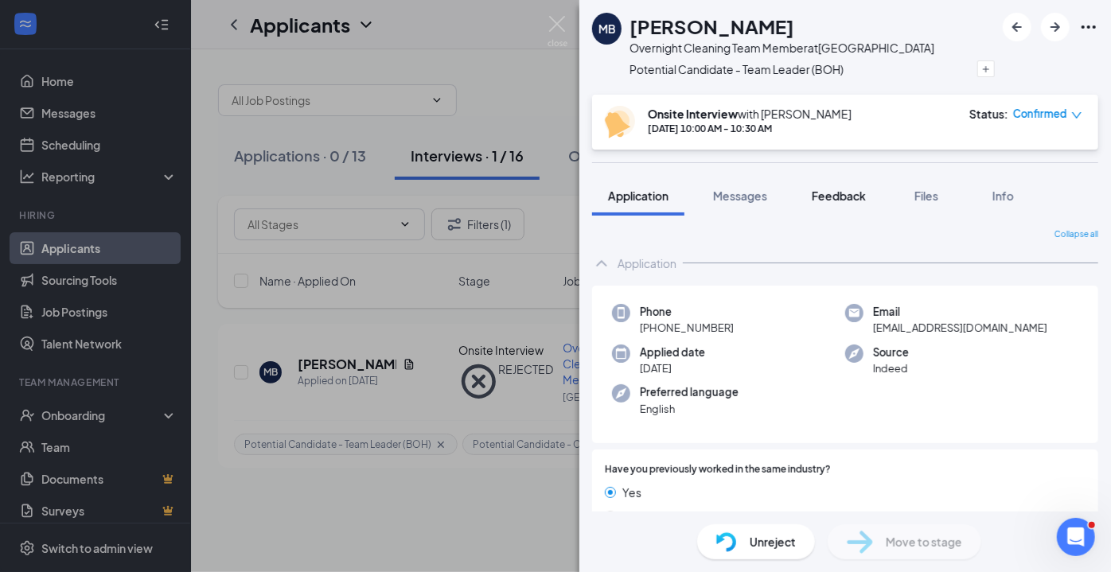
click at [839, 197] on span "Feedback" at bounding box center [839, 196] width 54 height 14
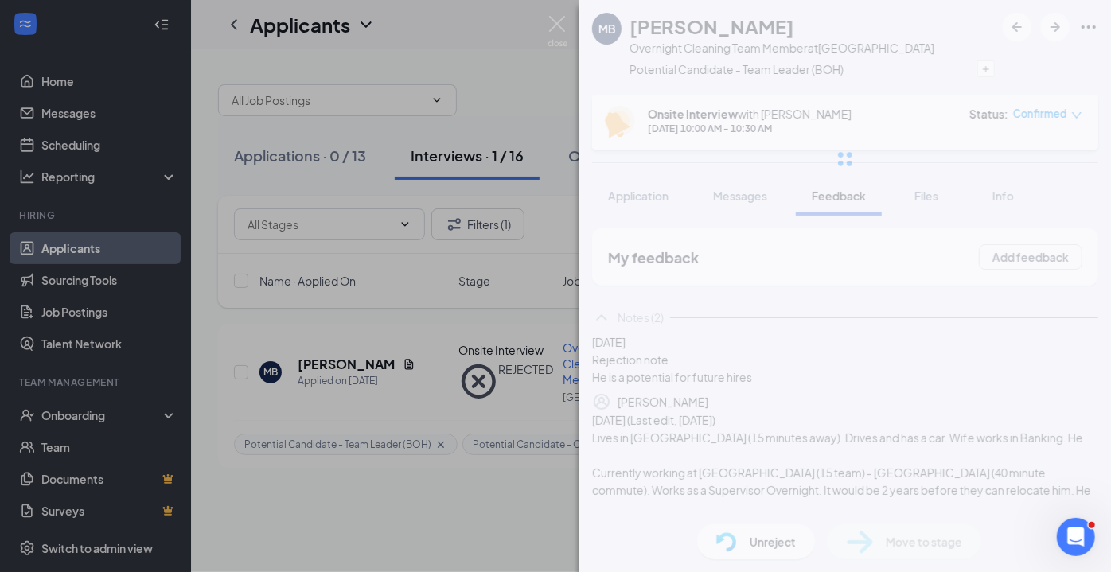
click at [721, 206] on div at bounding box center [845, 159] width 532 height 318
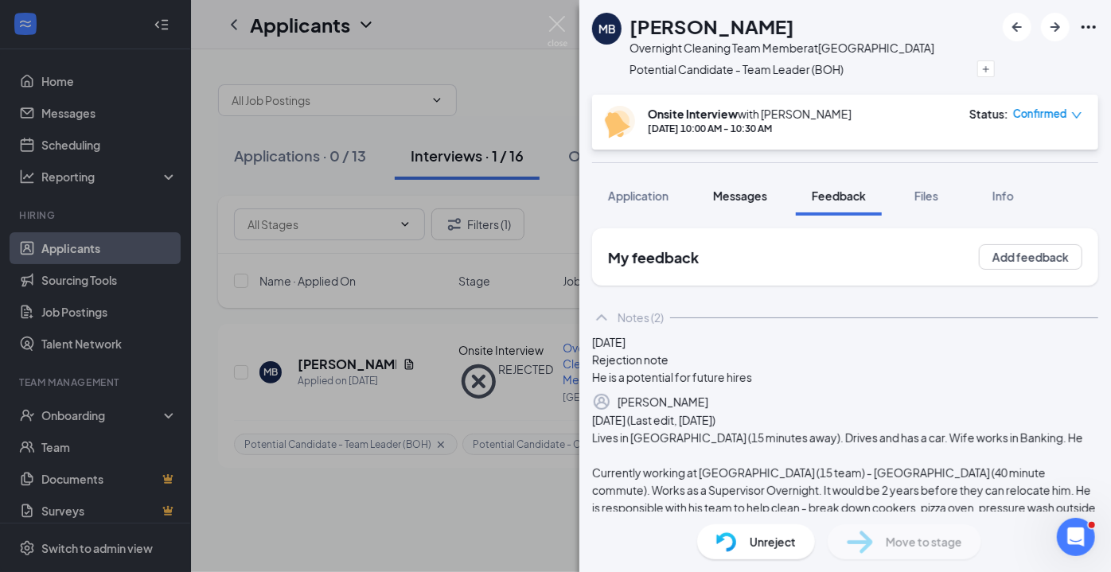
click at [738, 206] on button "Messages" at bounding box center [740, 196] width 86 height 40
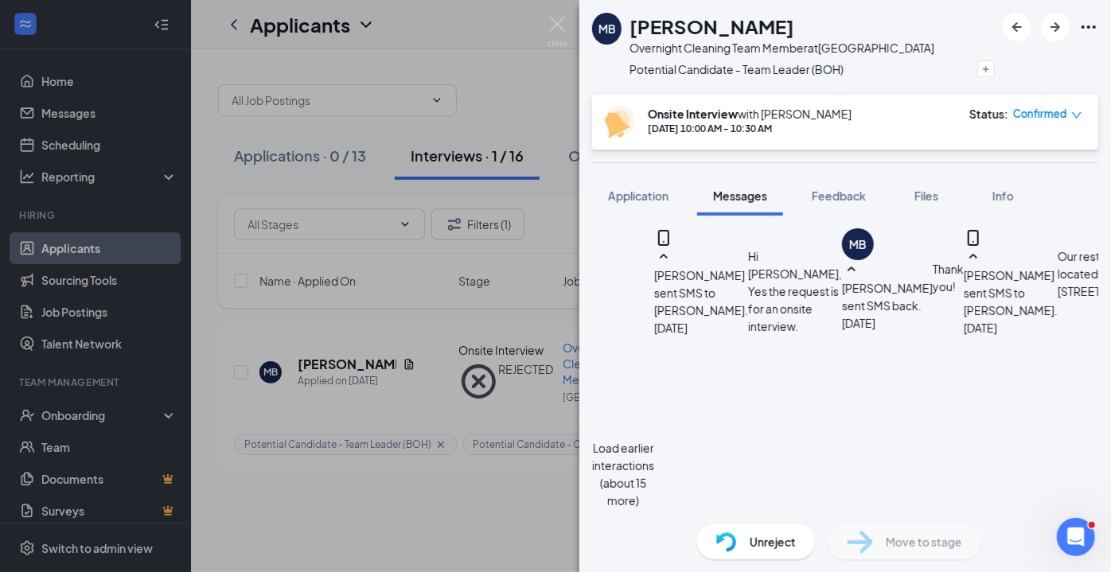
type textarea "Hi [PERSON_NAME], I hope you are well. I tried calling you on your number liste…"
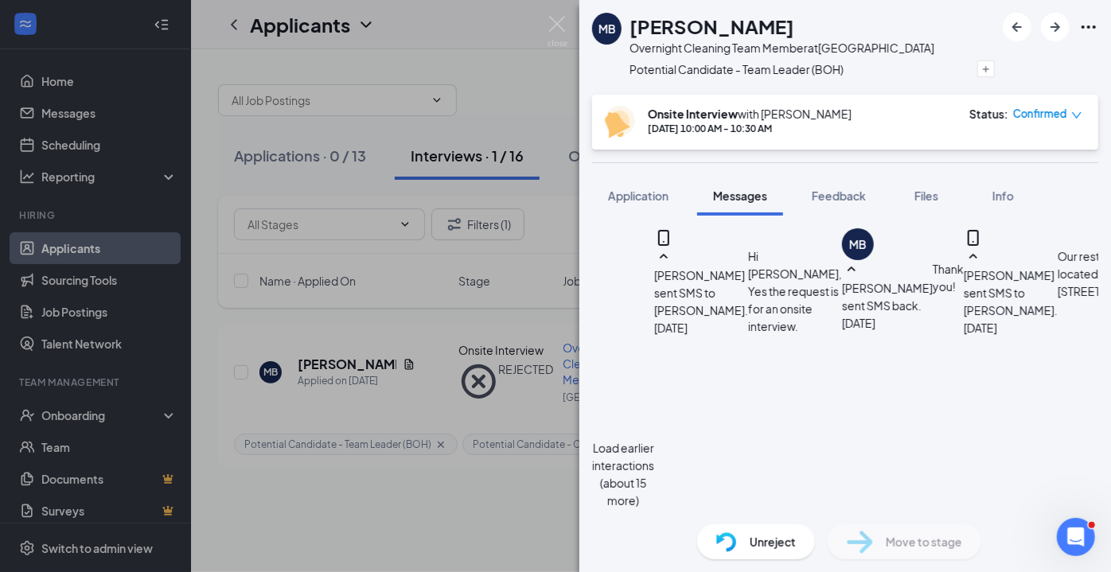
checkbox input "true"
checkbox input "false"
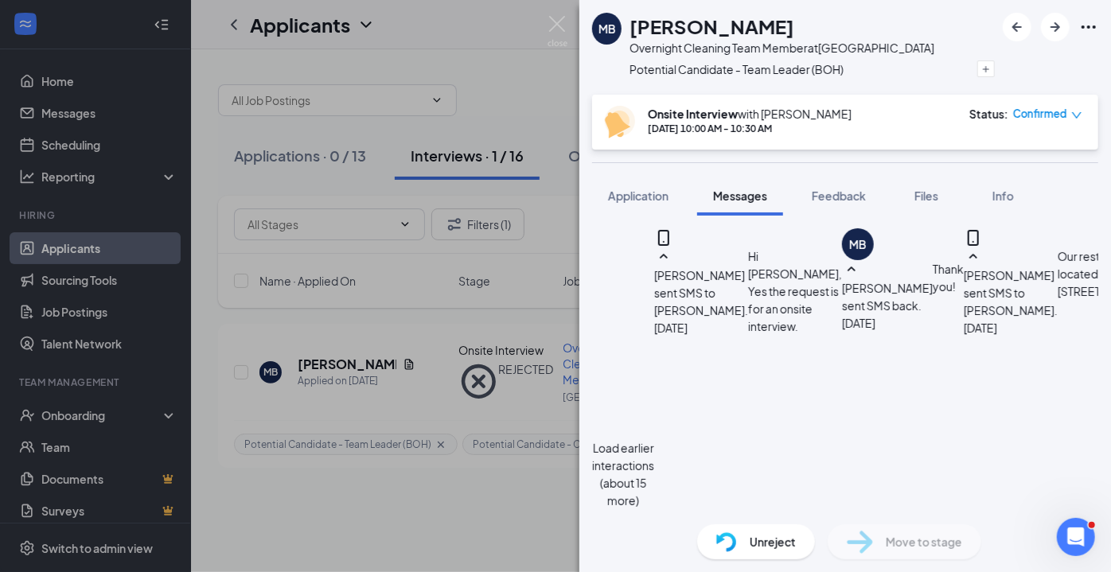
copy div "Hi [PERSON_NAME], I hope you are well. I tried calling you on your number liste…"
paste textarea "Hi [PERSON_NAME], I hope you are well. I tried calling you on your number liste…"
type textarea "Hi [PERSON_NAME], I hope you are well. I tried calling you on your number liste…"
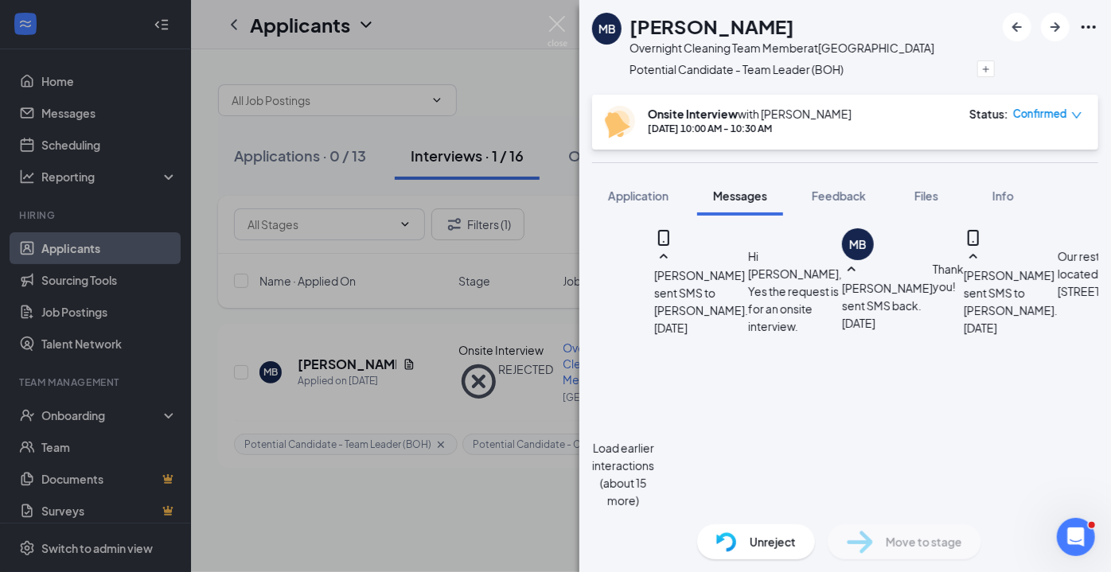
scroll to position [1753, 0]
